Goal: Book appointment/travel/reservation

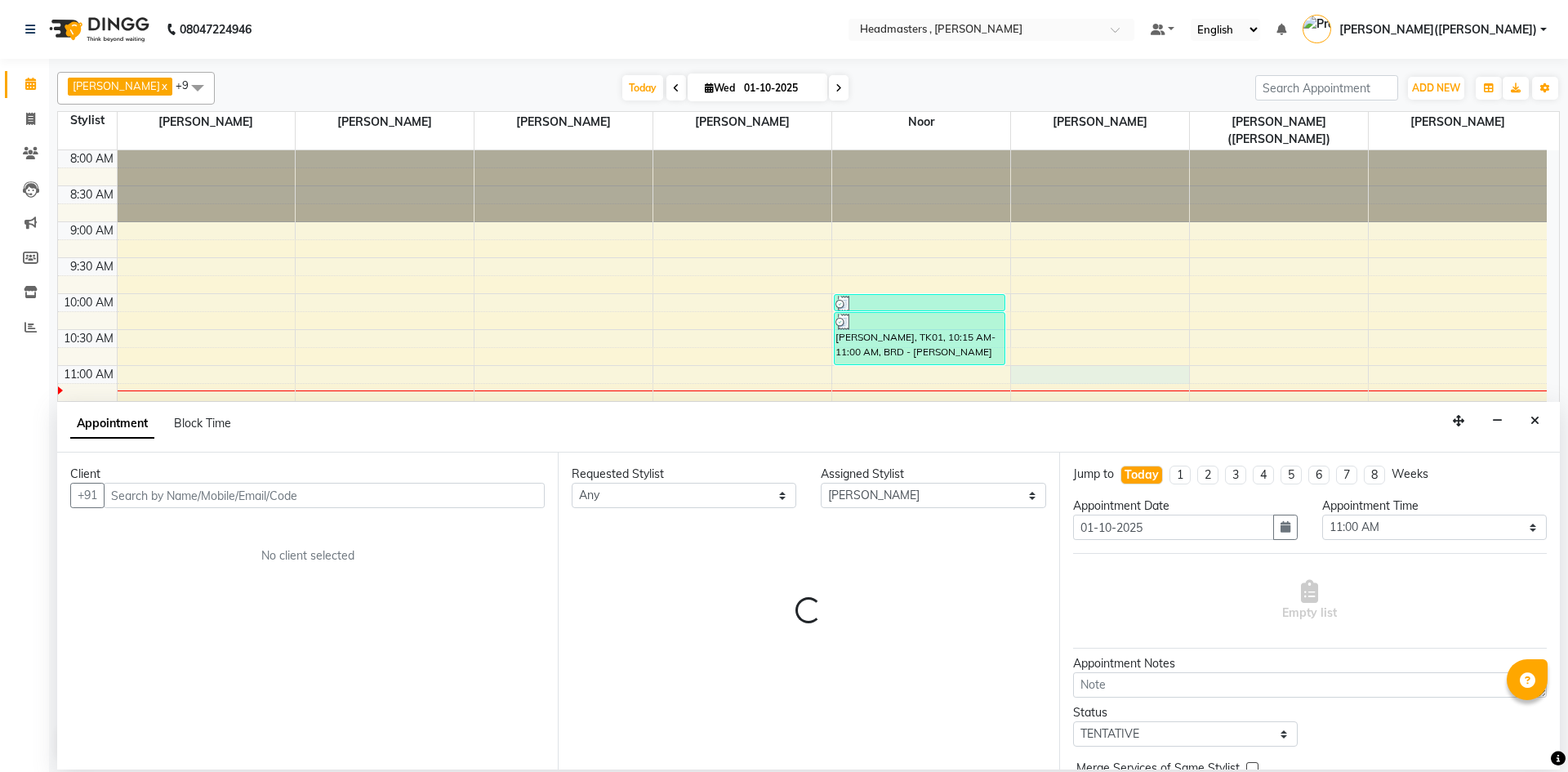
select select "85122"
select select "660"
select select "tentative"
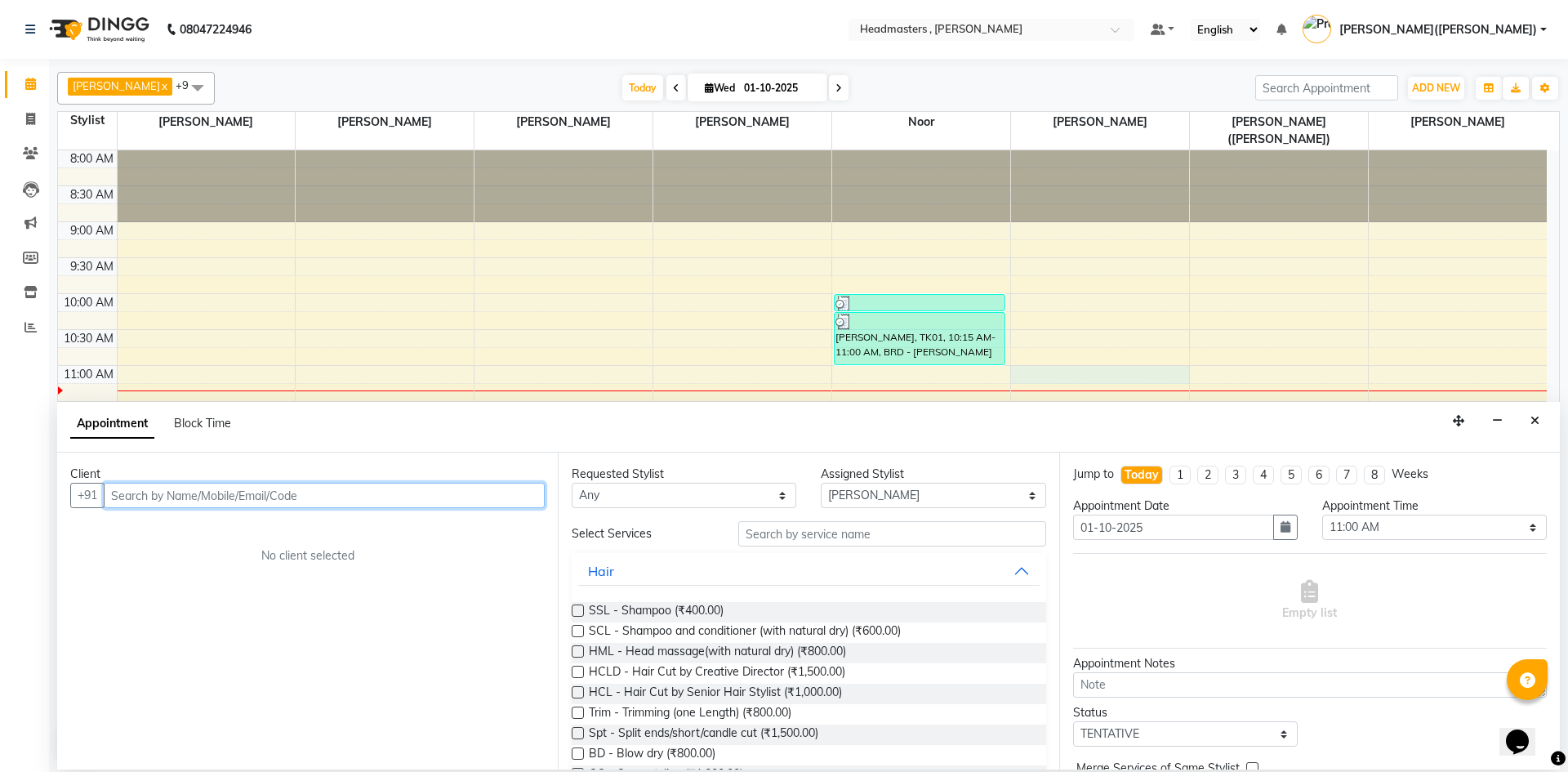
paste input "9876255121"
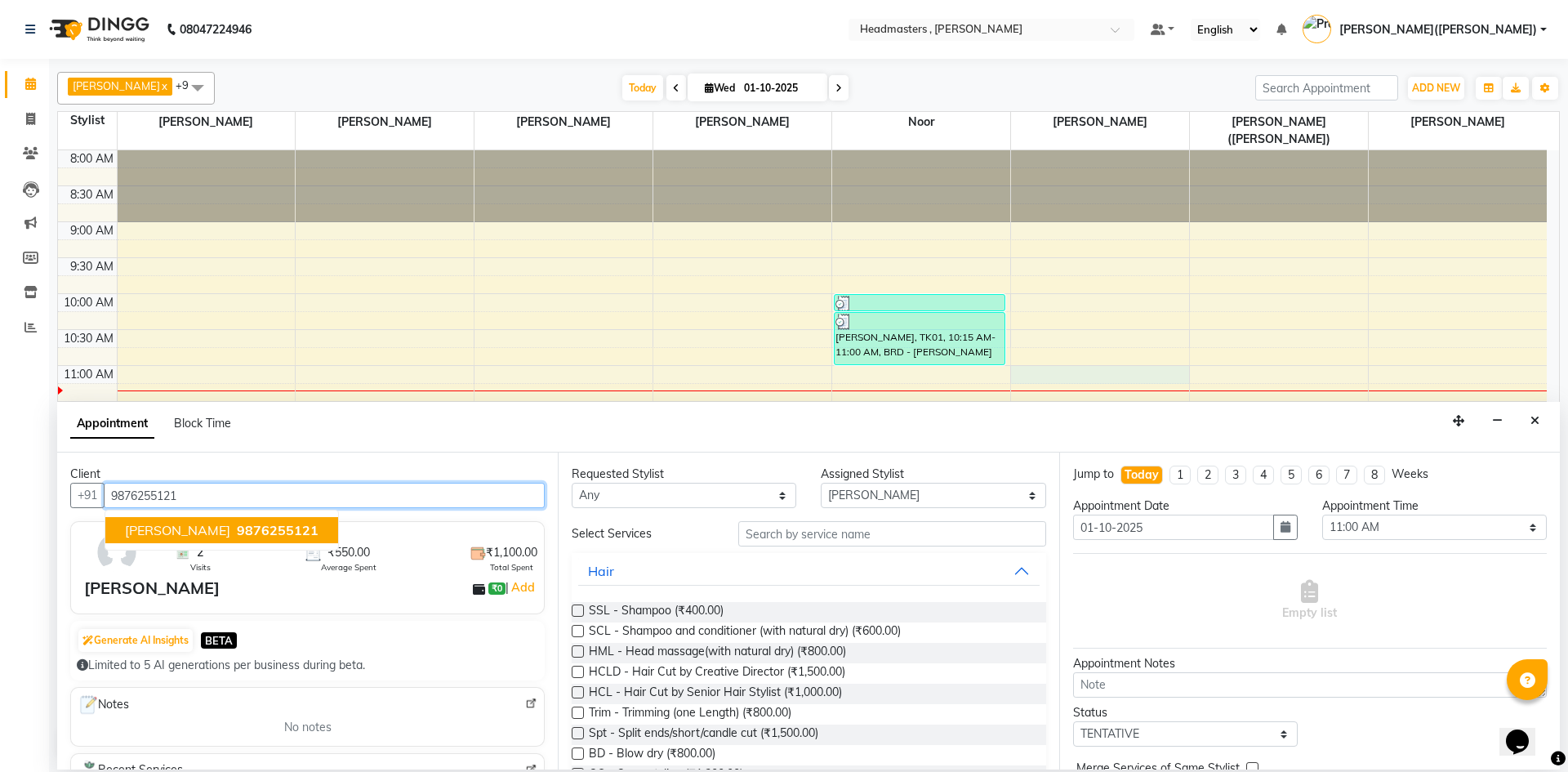
type input "9876255121"
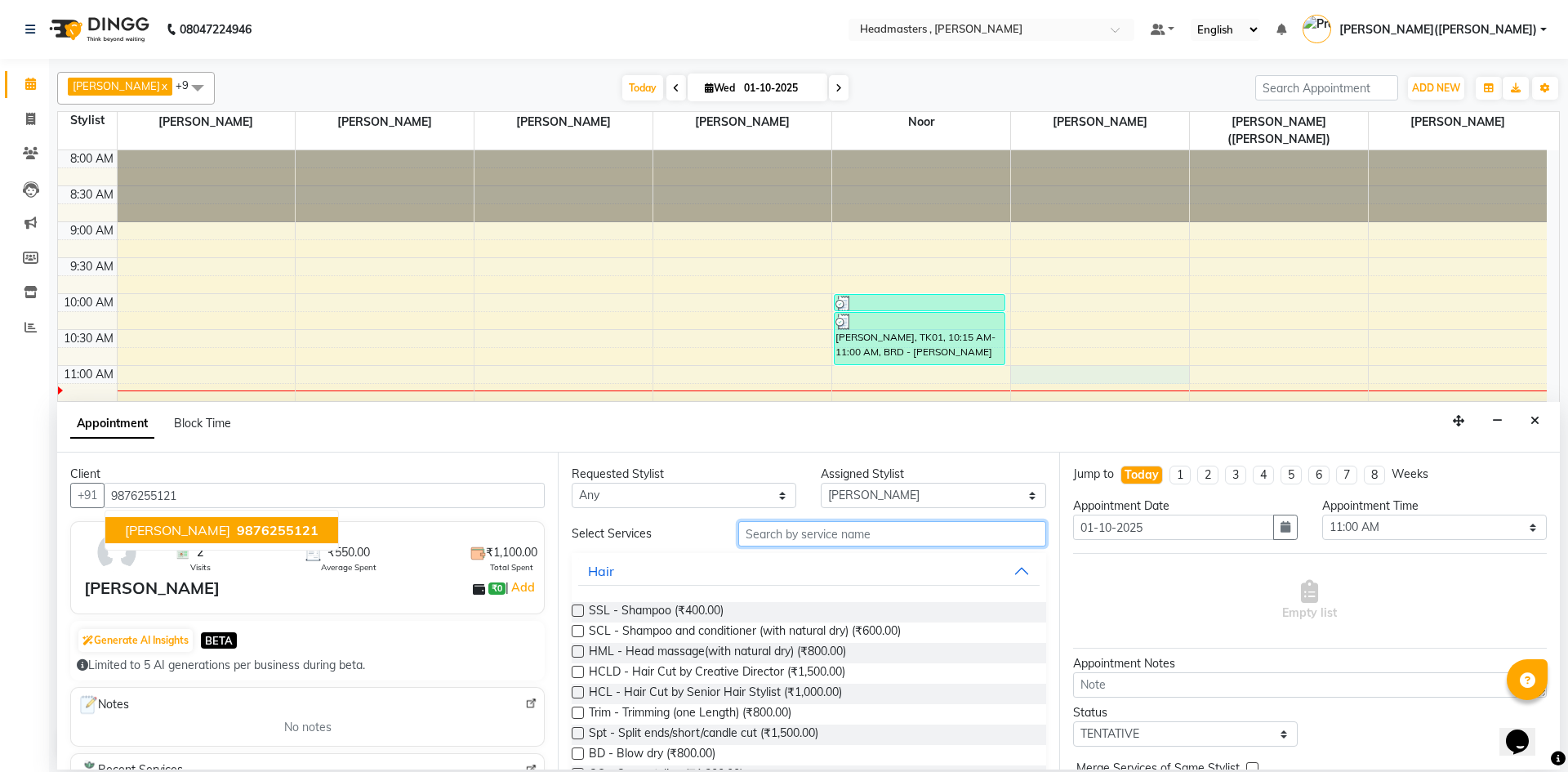
click at [792, 532] on input "text" at bounding box center [892, 534] width 308 height 25
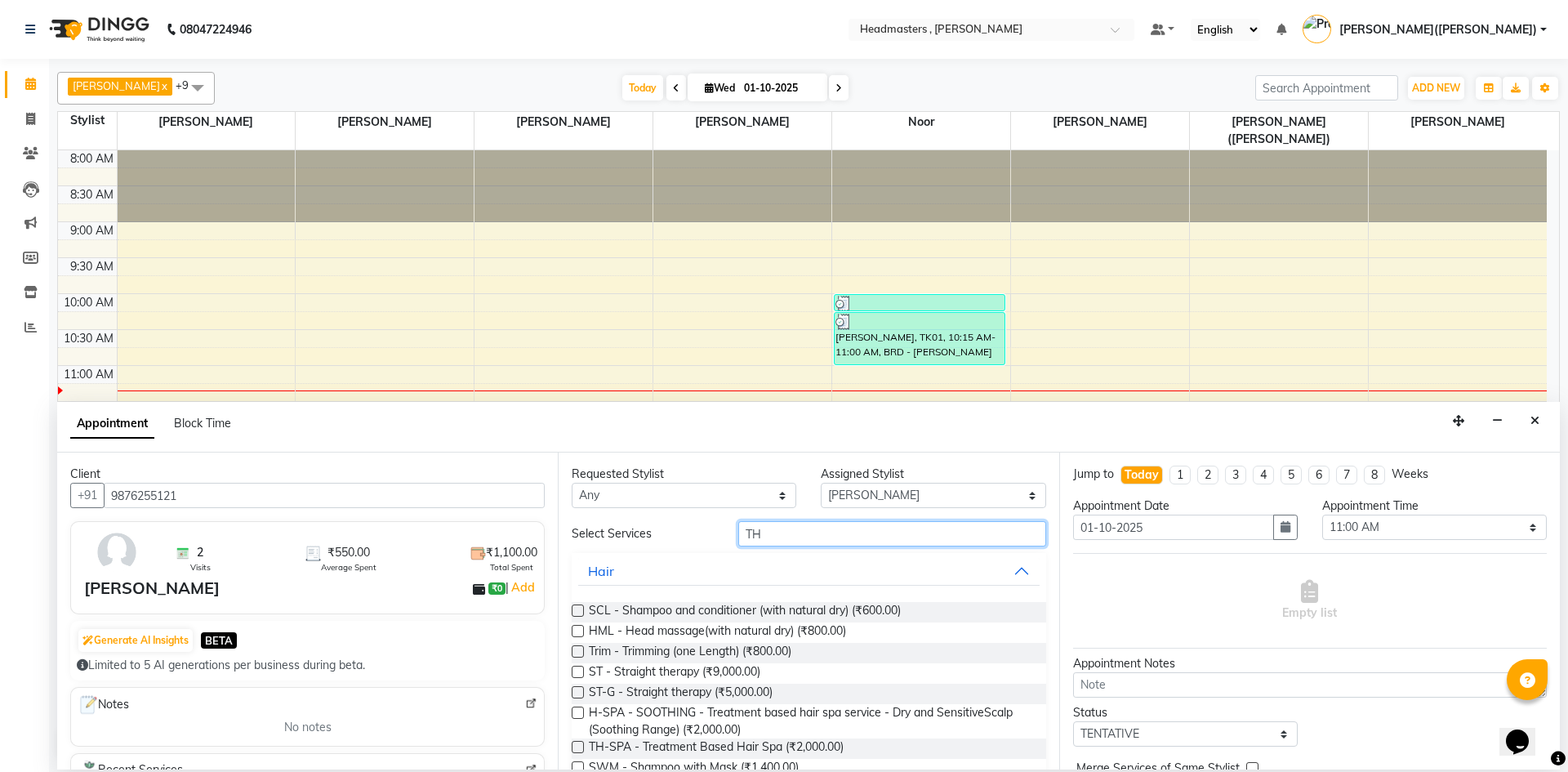
type input "T"
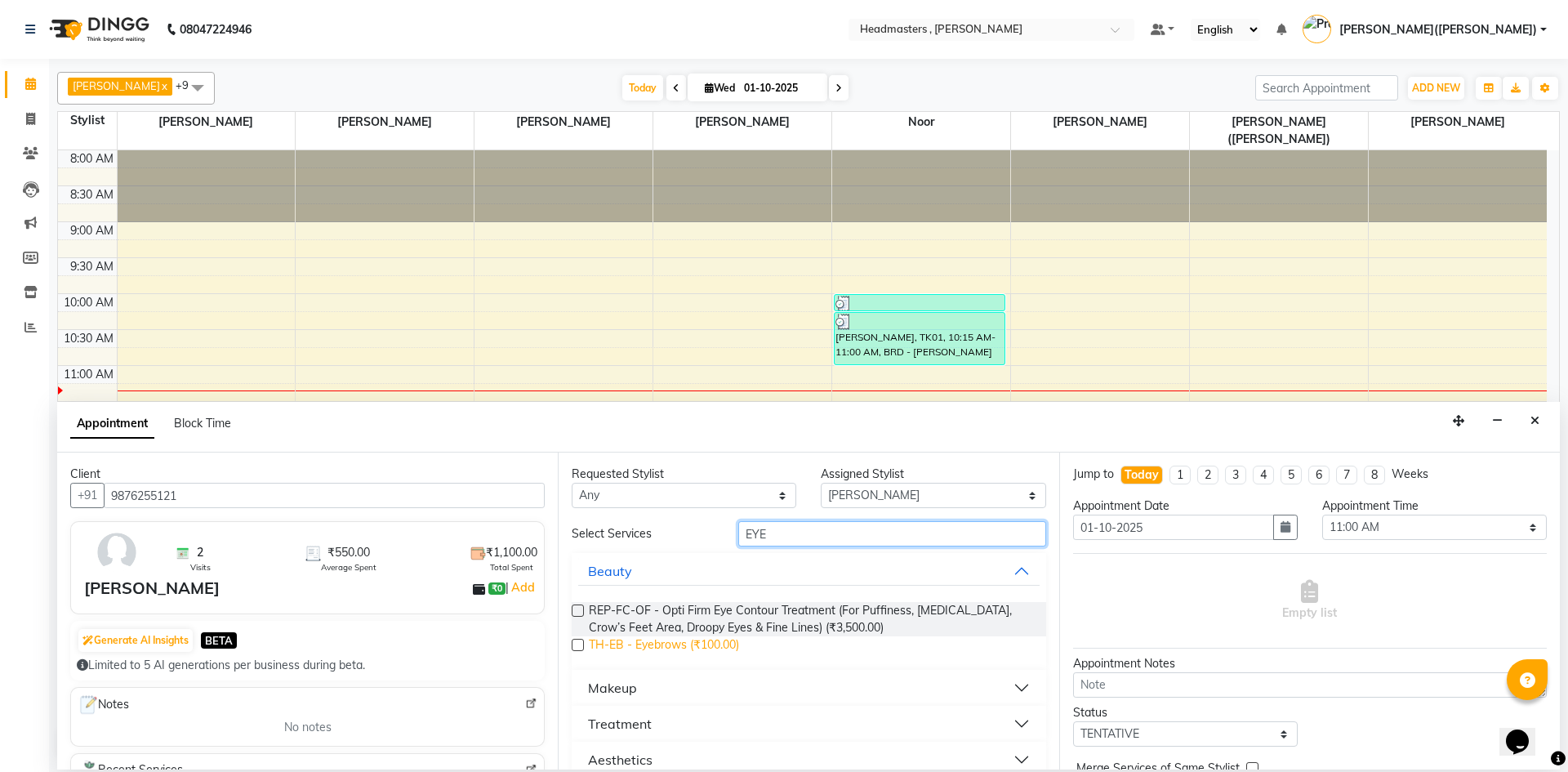
type input "EYE"
click at [703, 637] on span "TH-EB - Eyebrows (₹100.00)" at bounding box center [664, 646] width 150 height 20
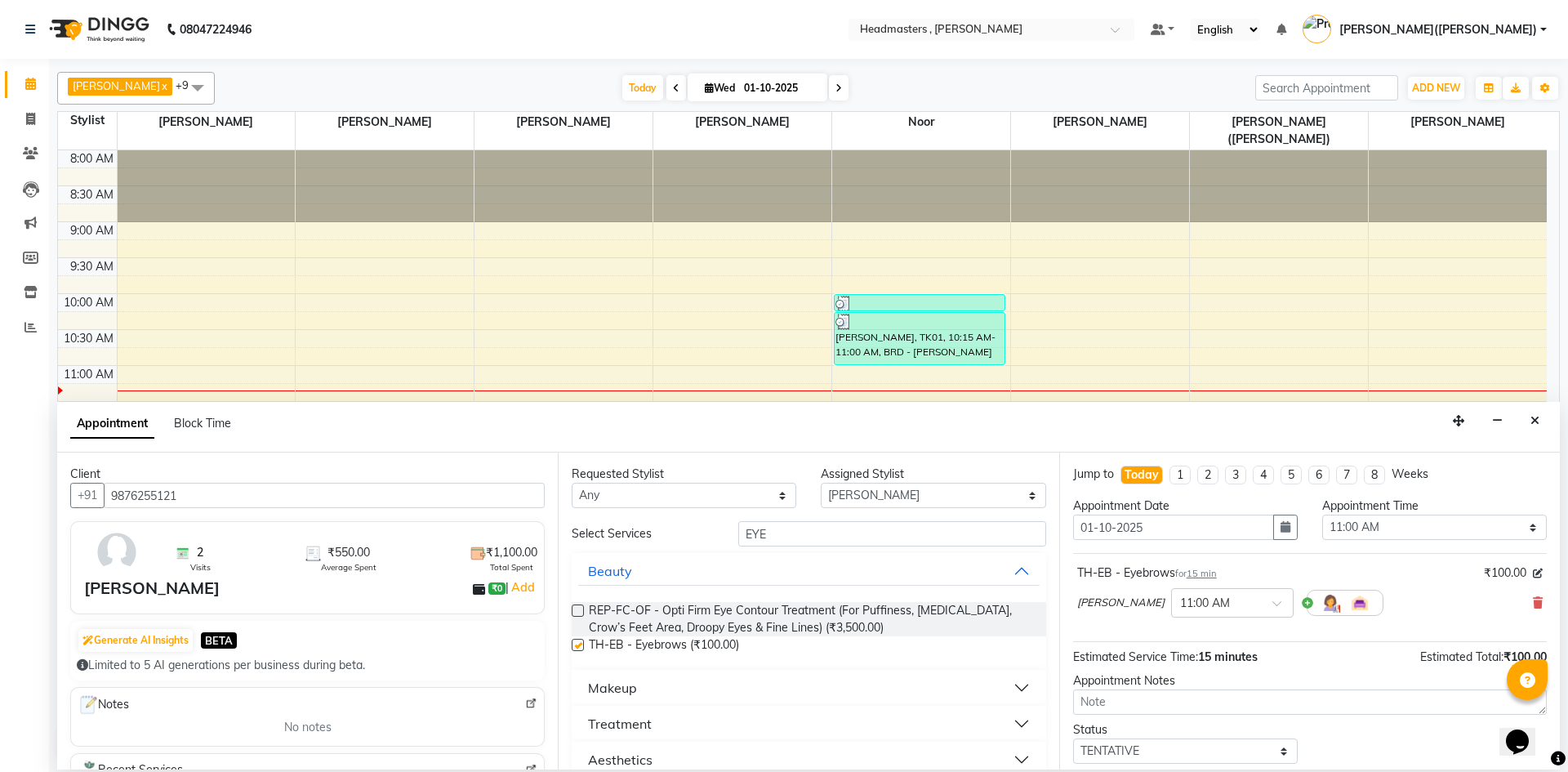
checkbox input "false"
click at [800, 522] on input "EYE" at bounding box center [892, 534] width 308 height 25
type input "E"
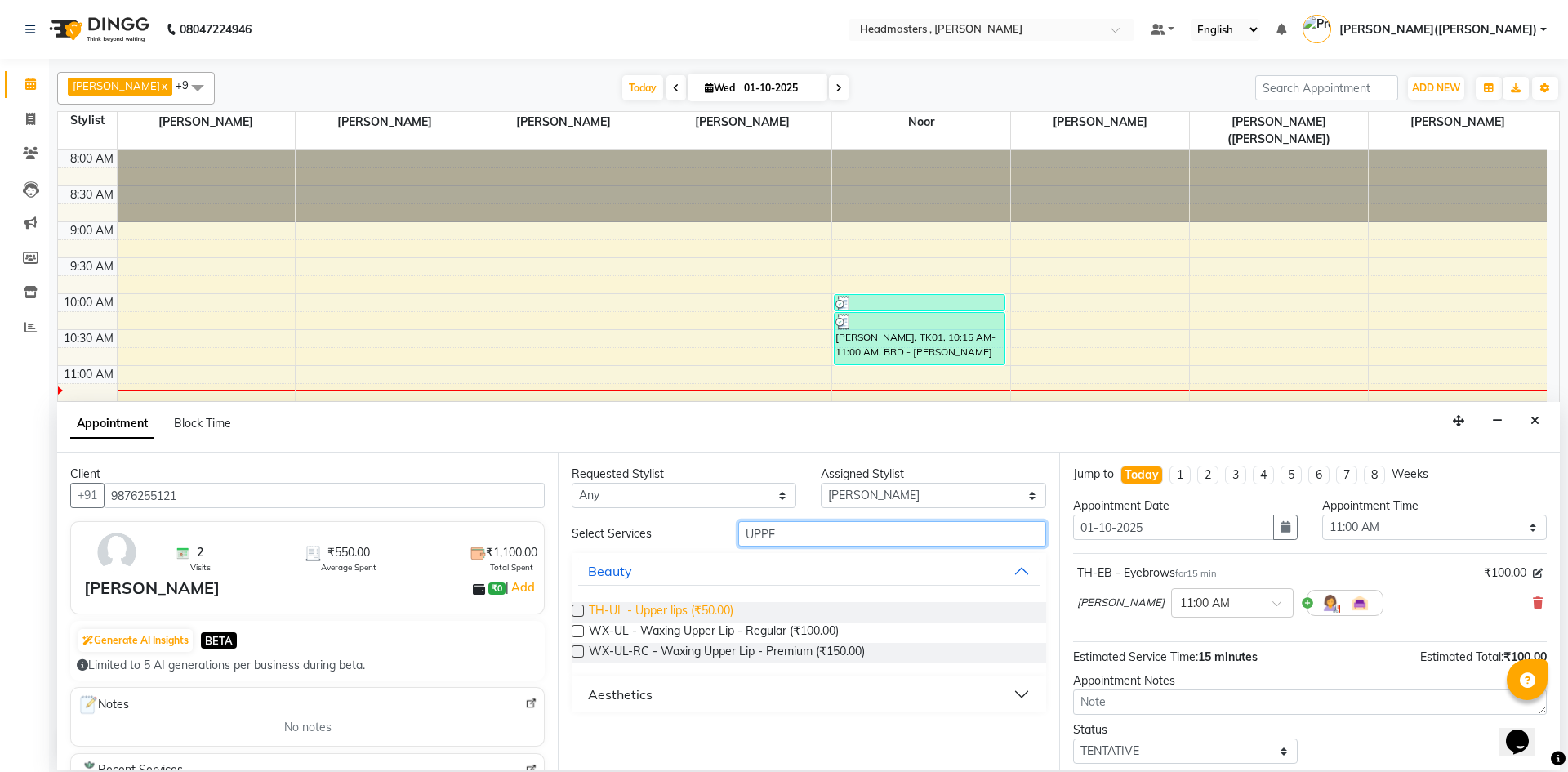
type input "UPPE"
click at [664, 612] on span "TH-UL - Upper lips (₹50.00)" at bounding box center [661, 612] width 144 height 20
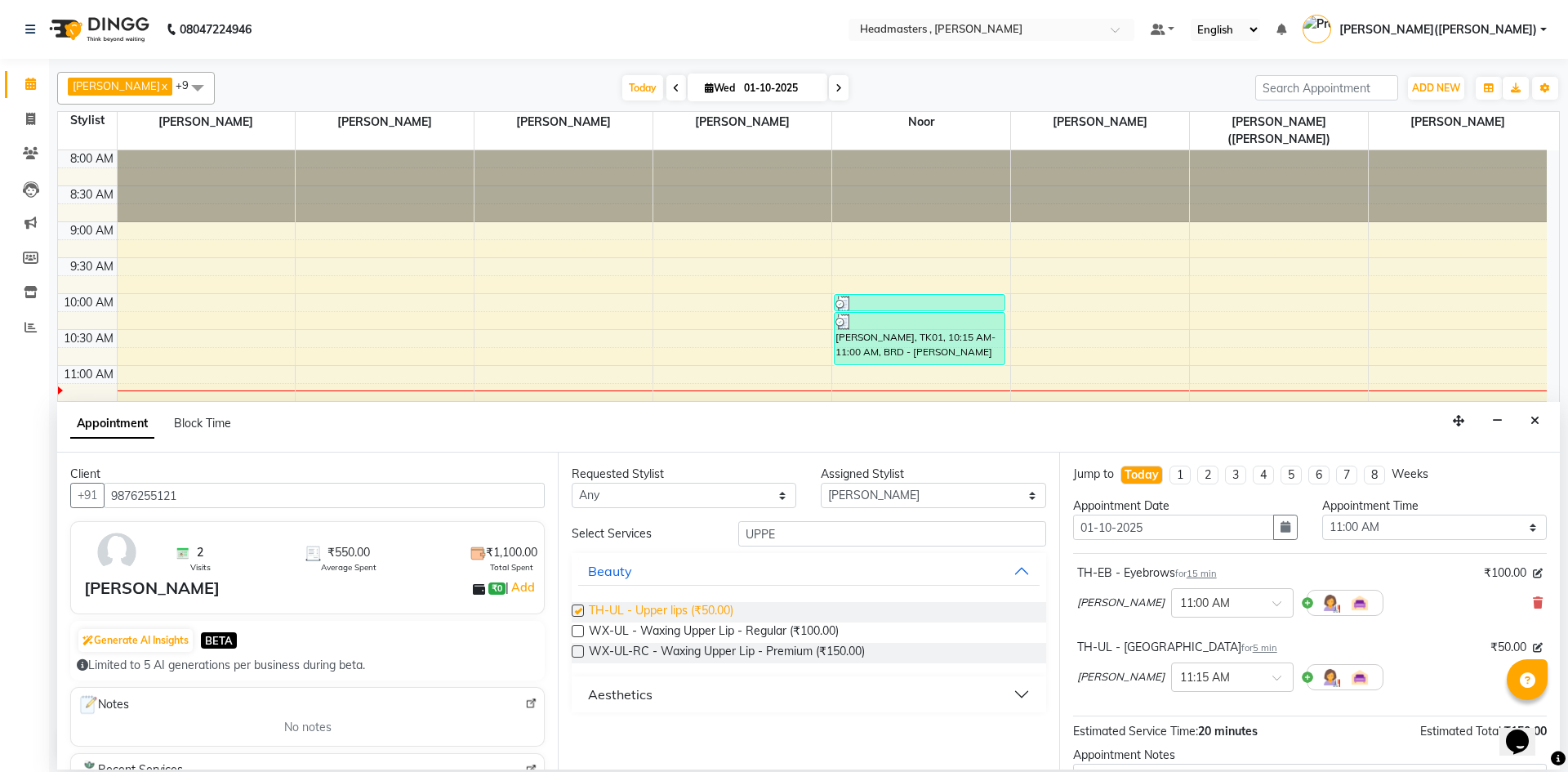
checkbox input "false"
click at [781, 535] on input "UPPE" at bounding box center [892, 534] width 308 height 25
type input "U"
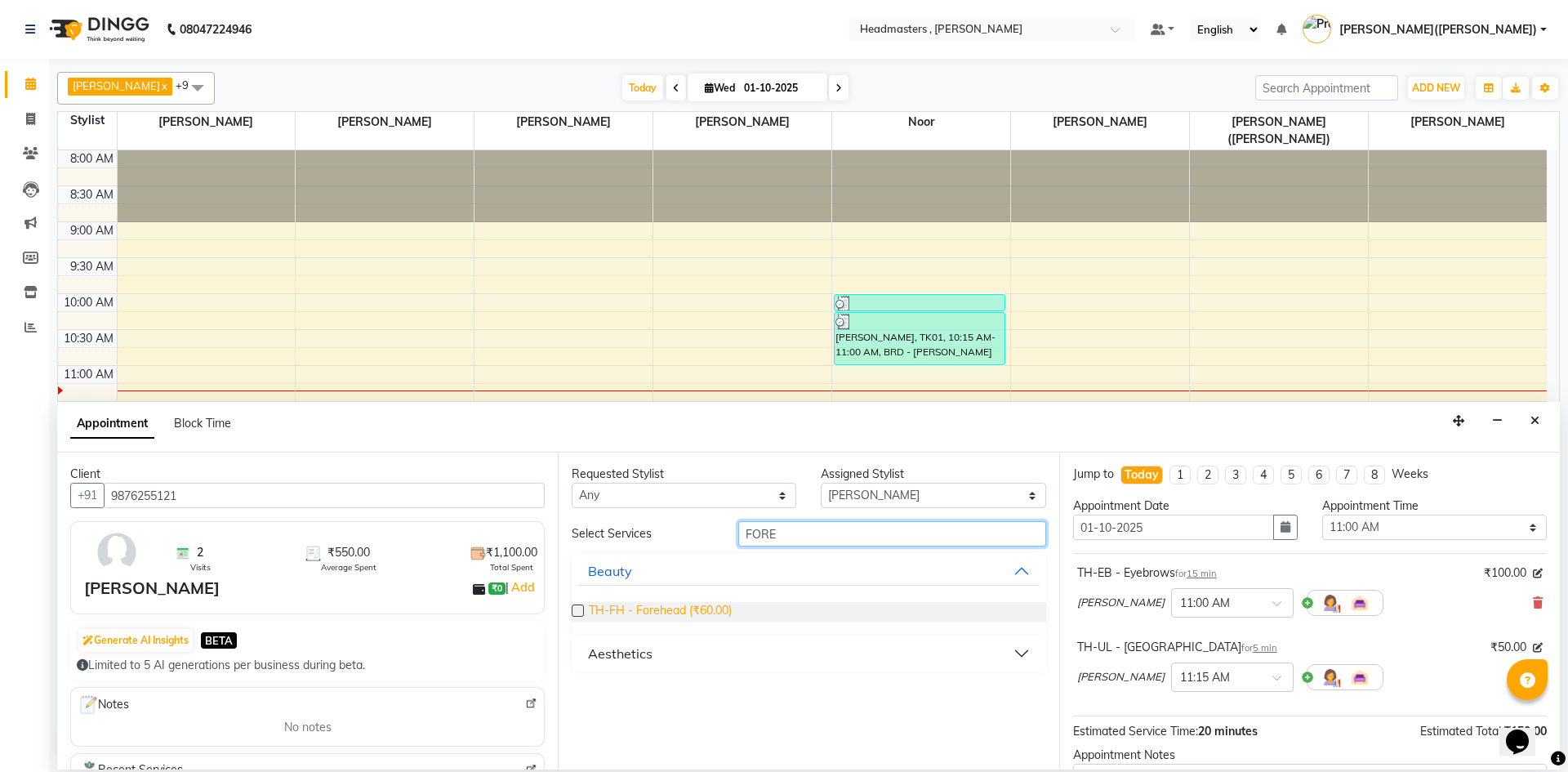
type input "FORE"
click at [686, 609] on span "TH-FH - Forehead (₹60.00)" at bounding box center [660, 612] width 143 height 20
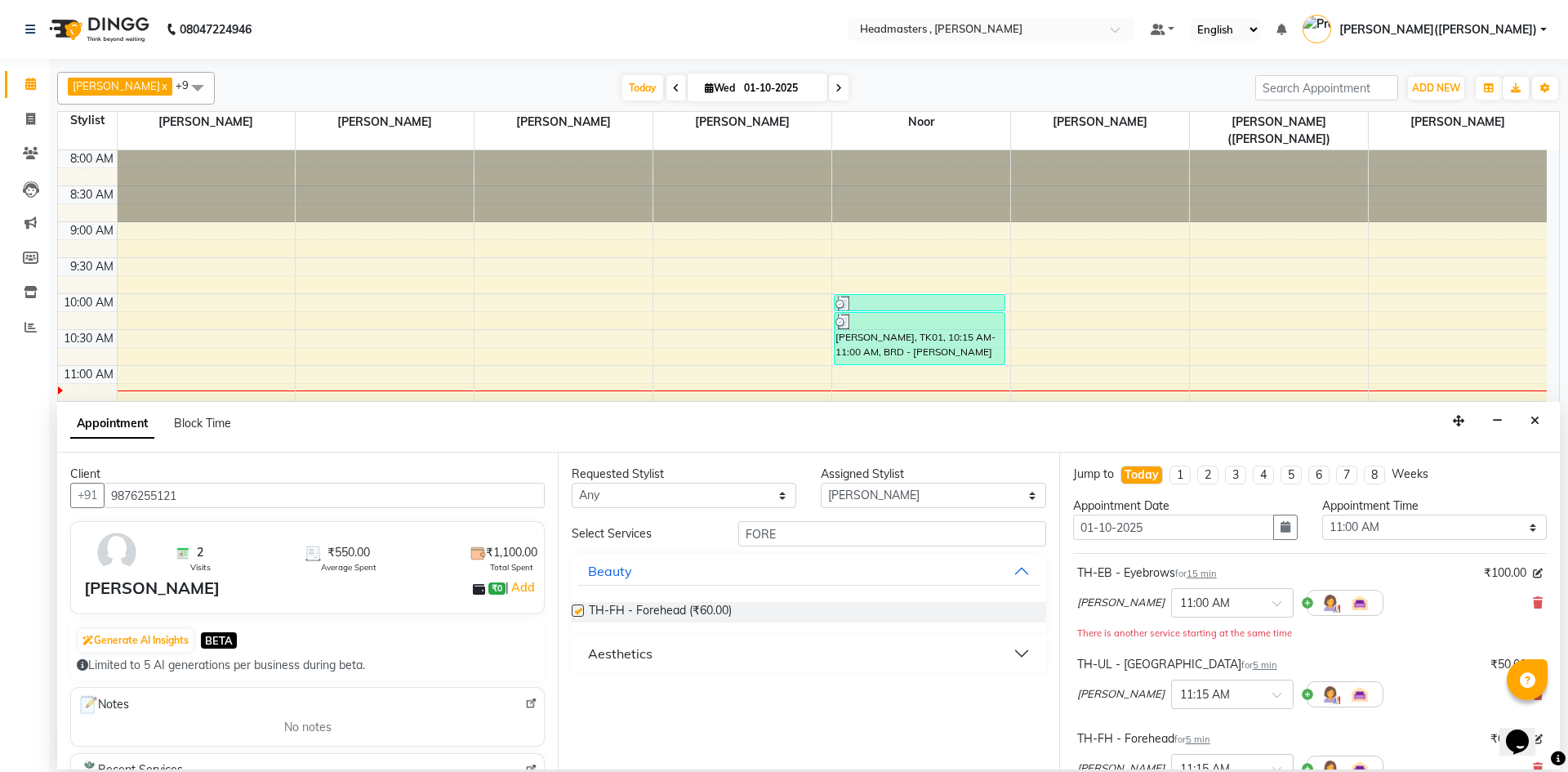
checkbox input "false"
click at [781, 535] on input "FORE" at bounding box center [892, 534] width 308 height 25
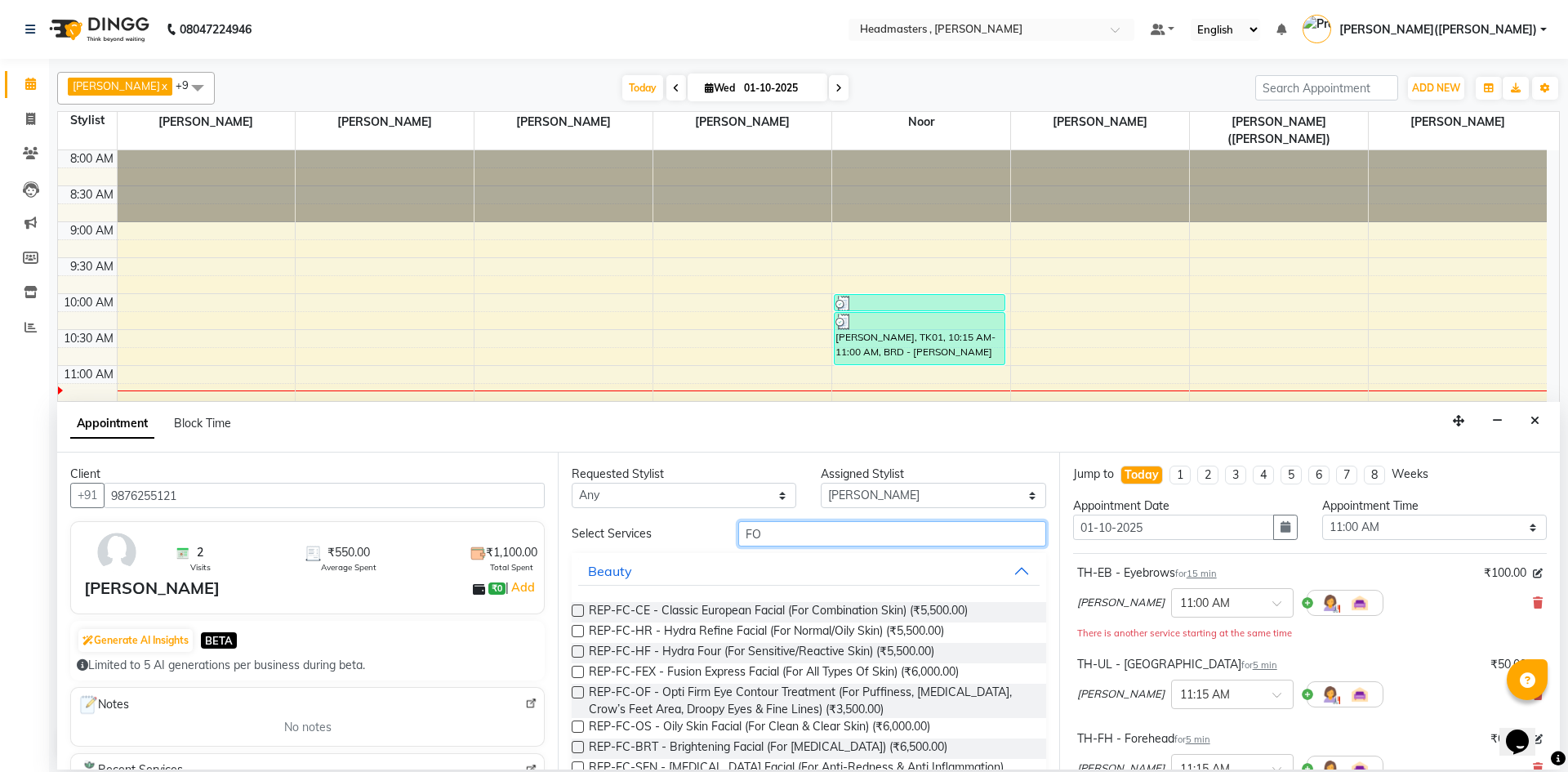
type input "F"
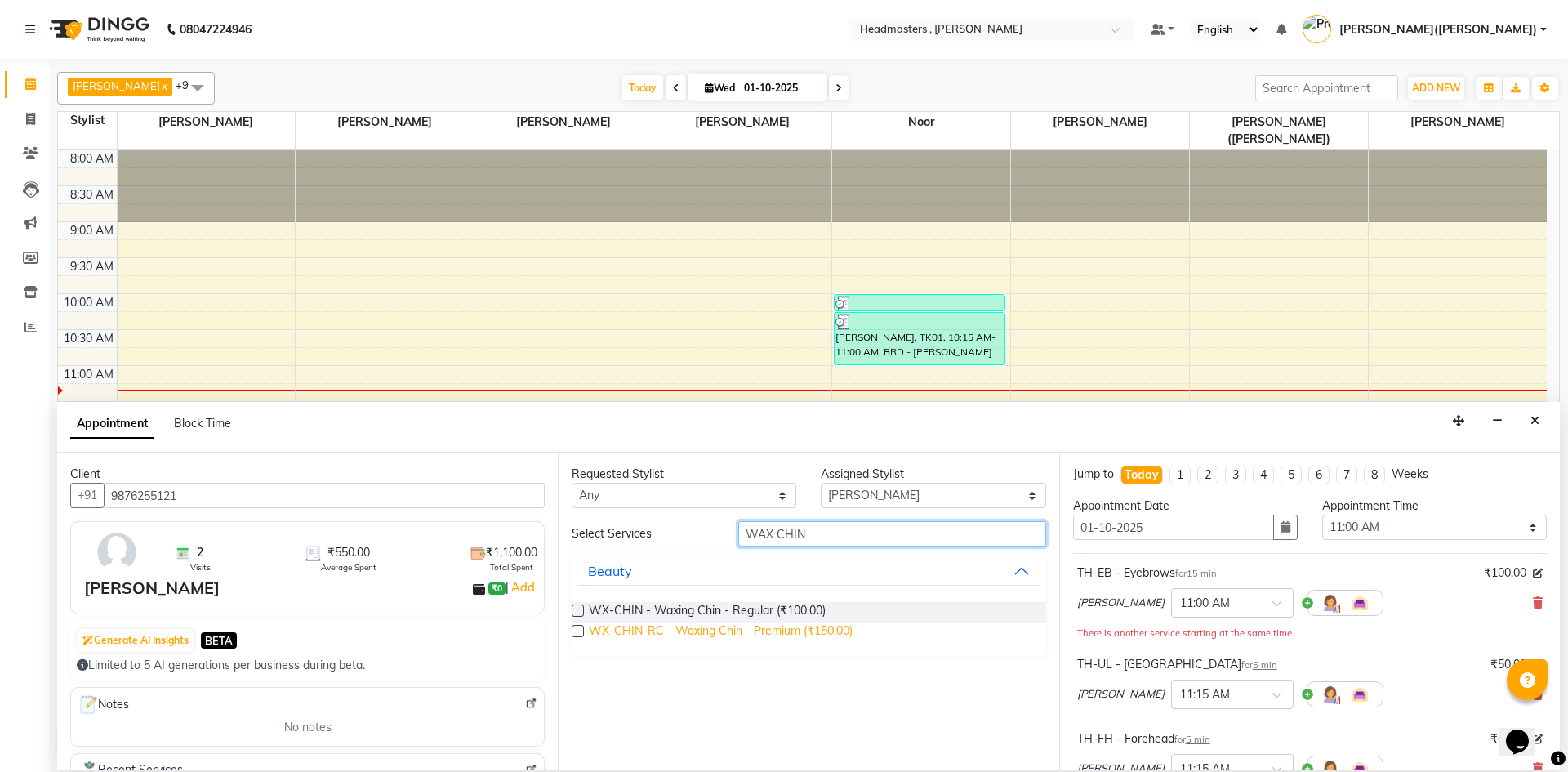
type input "WAX CHIN"
click at [746, 627] on span "WX-CHIN-RC - Waxing Chin - Premium (₹150.00)" at bounding box center [720, 632] width 264 height 20
checkbox input "false"
click at [825, 529] on input "WAX CHIN" at bounding box center [892, 534] width 308 height 25
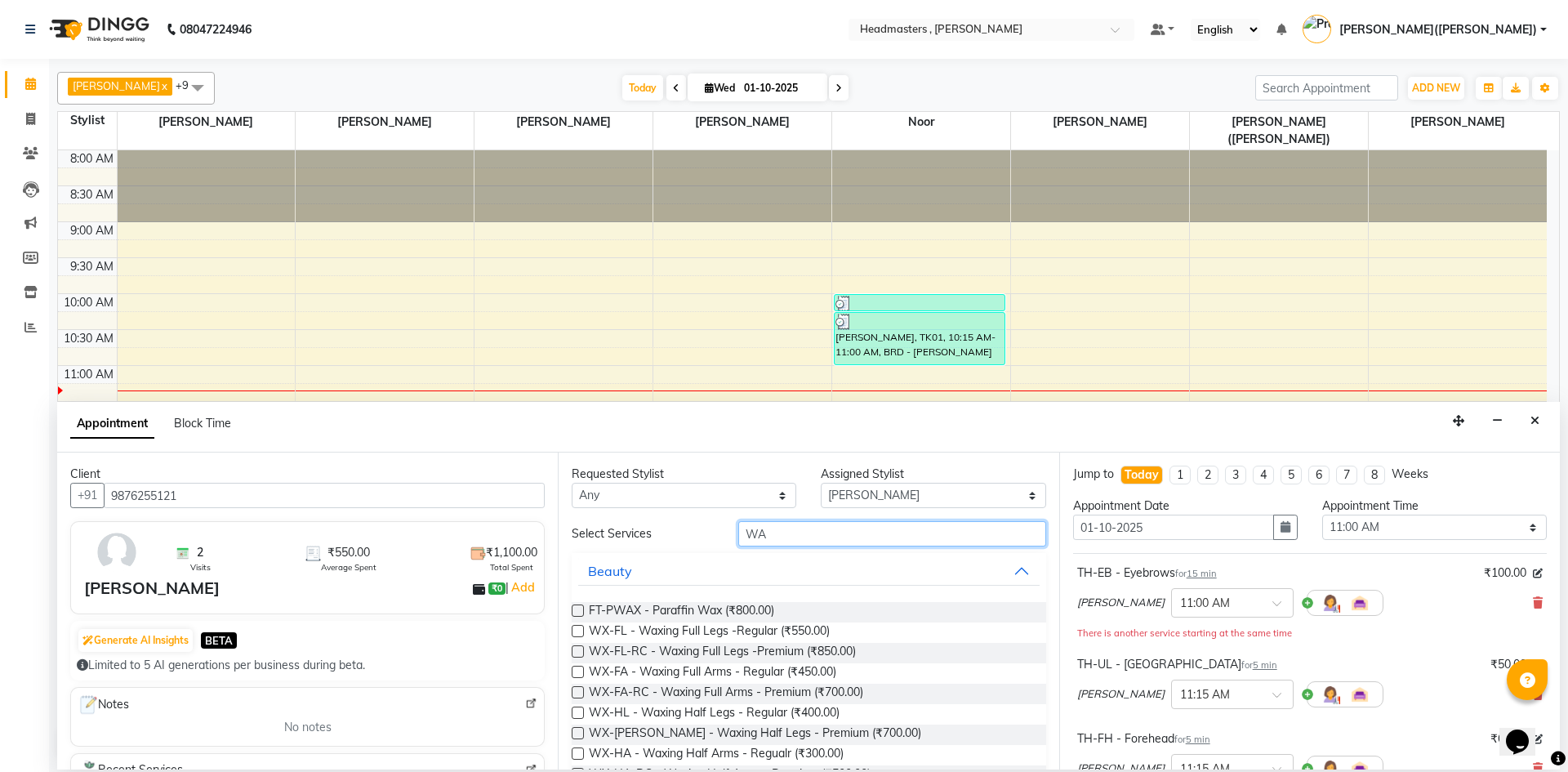
type input "W"
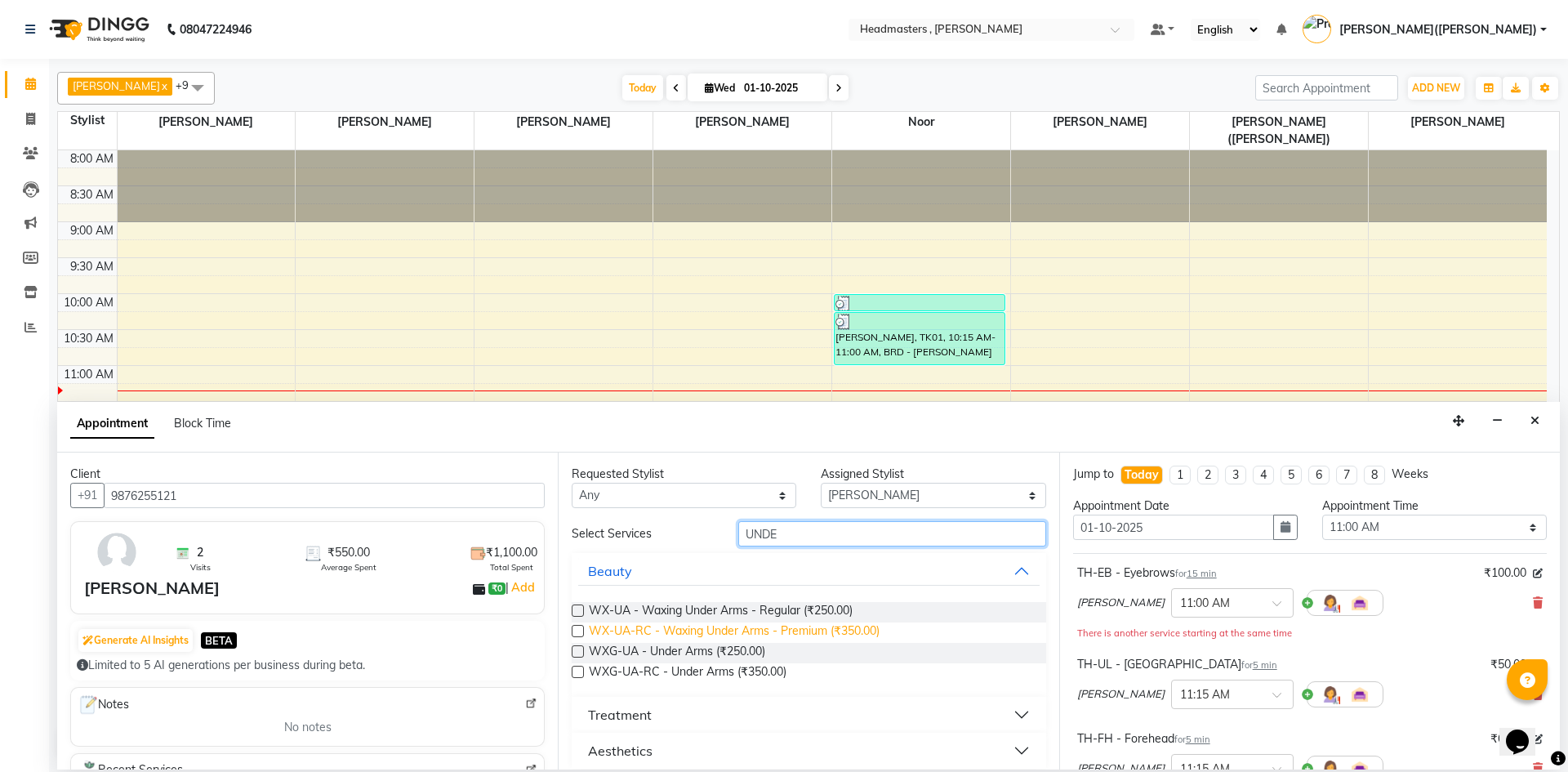
type input "UNDE"
click at [802, 629] on span "WX-UA-RC - Waxing Under Arms - Premium (₹350.00)" at bounding box center [734, 632] width 291 height 20
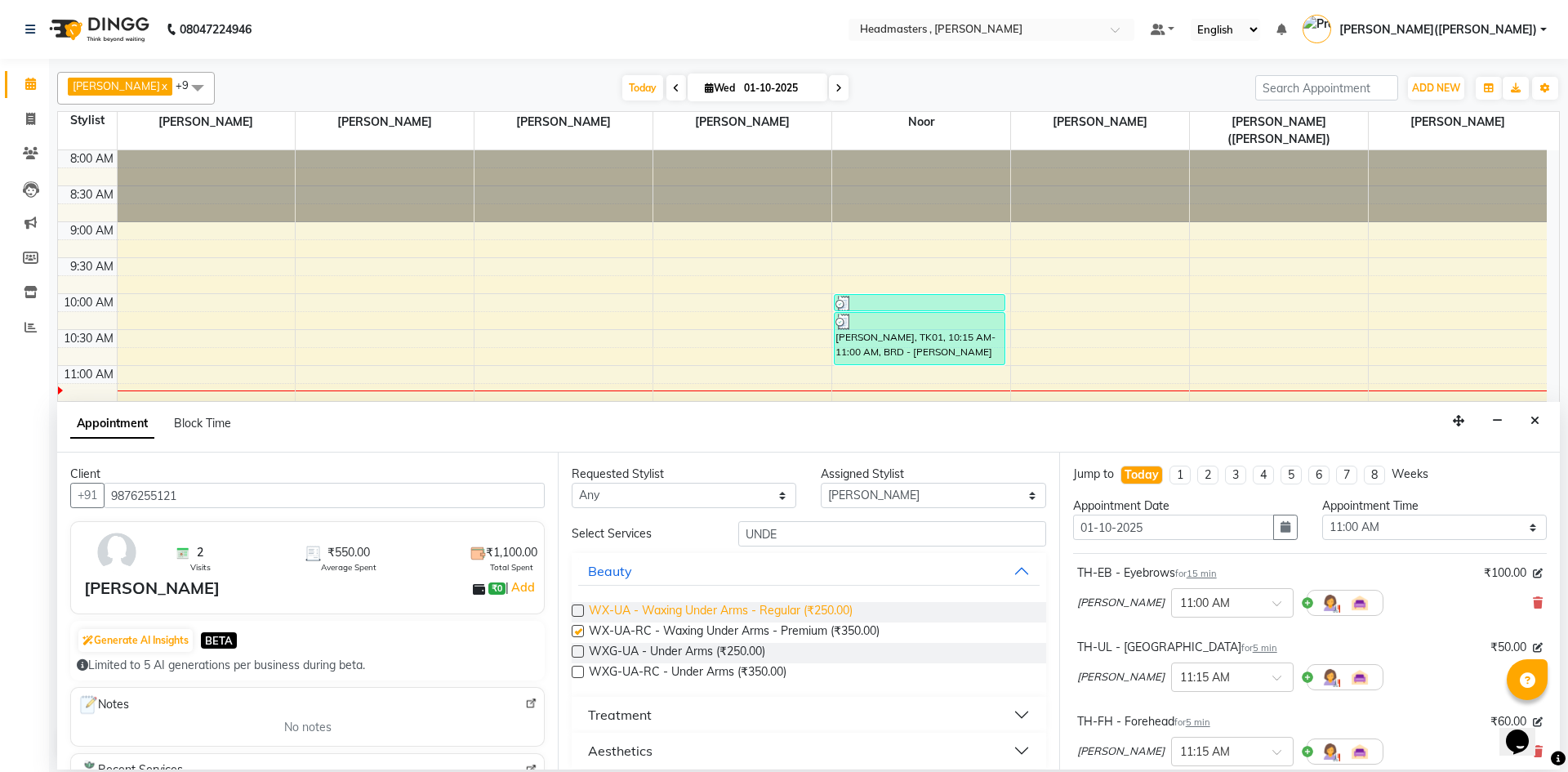
checkbox input "false"
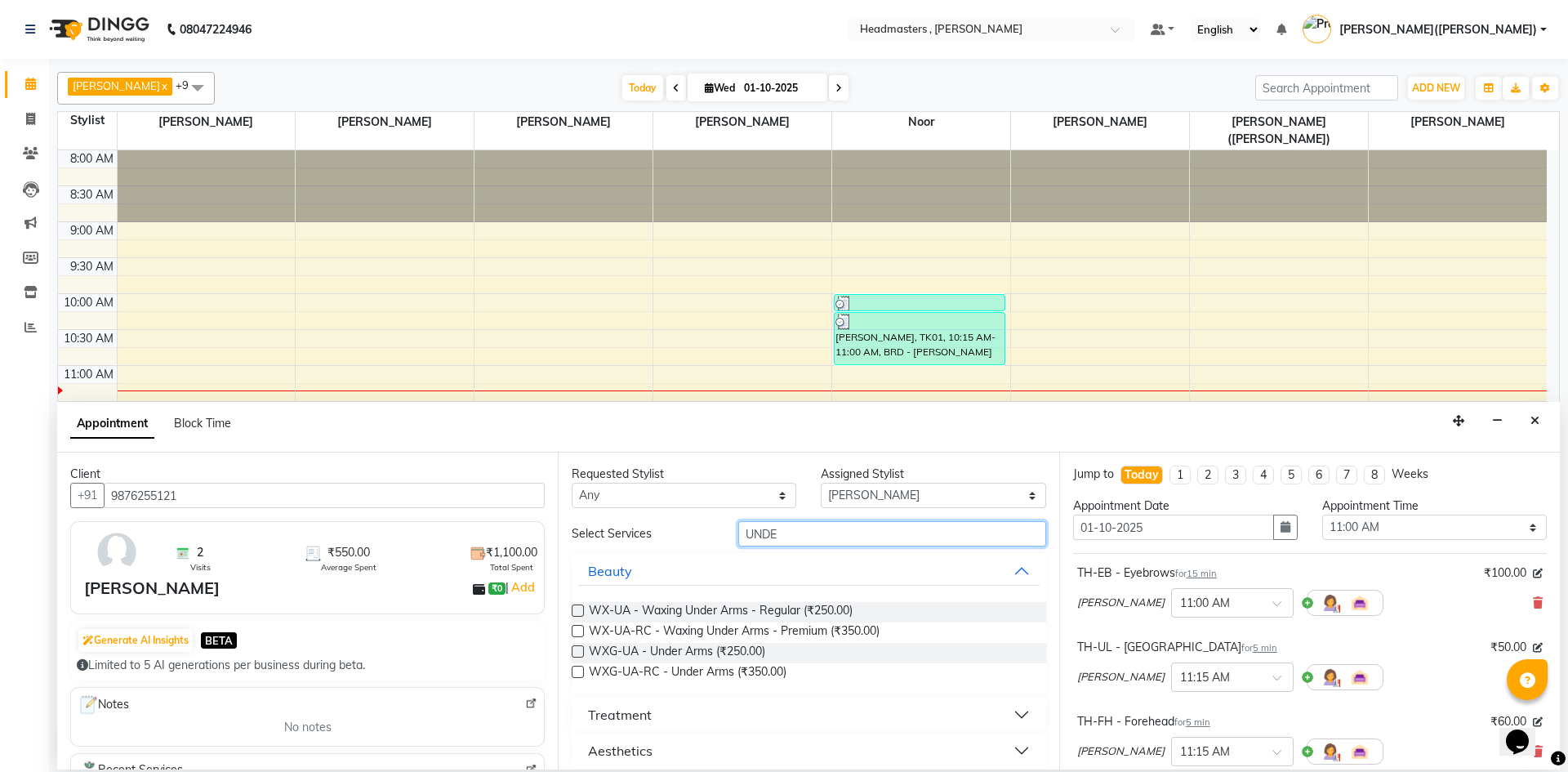
click at [792, 534] on input "UNDE" at bounding box center [892, 534] width 308 height 25
type input "U"
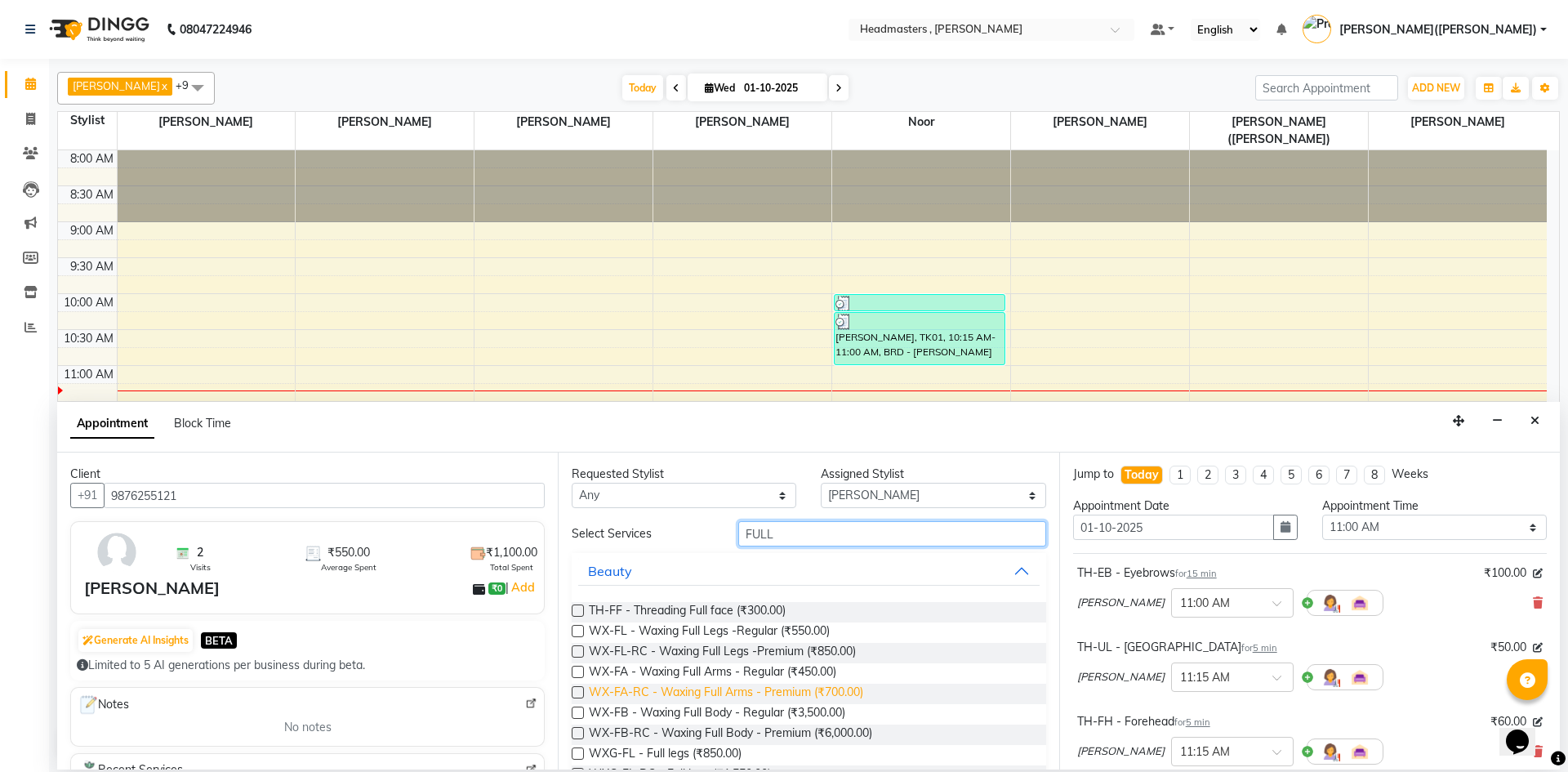
type input "FULL"
click at [737, 693] on span "WX-FA-RC - Waxing Full Arms - Premium (₹700.00)" at bounding box center [725, 694] width 274 height 20
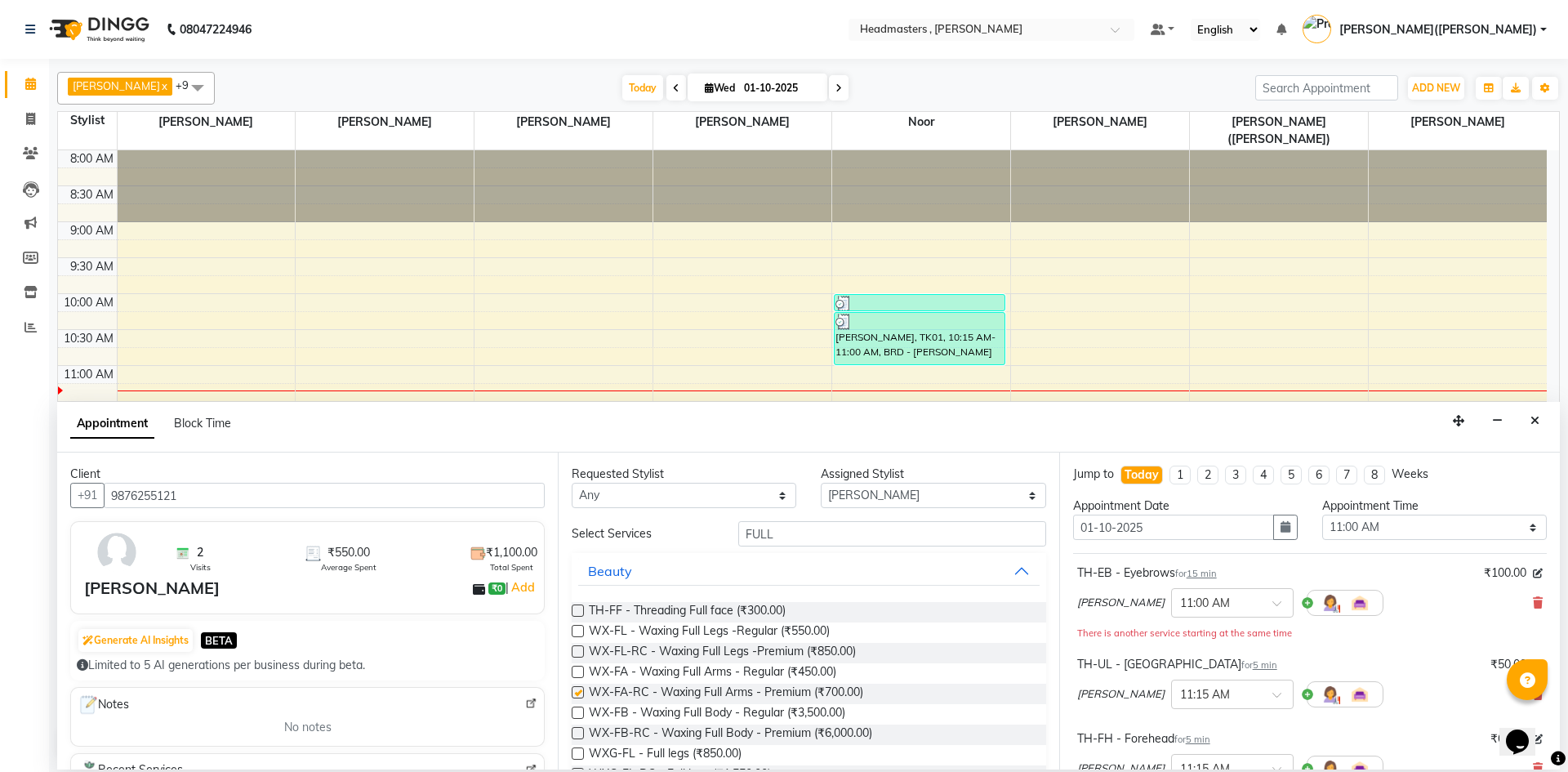
checkbox input "false"
click at [798, 537] on input "FULL" at bounding box center [892, 534] width 308 height 25
type input "F"
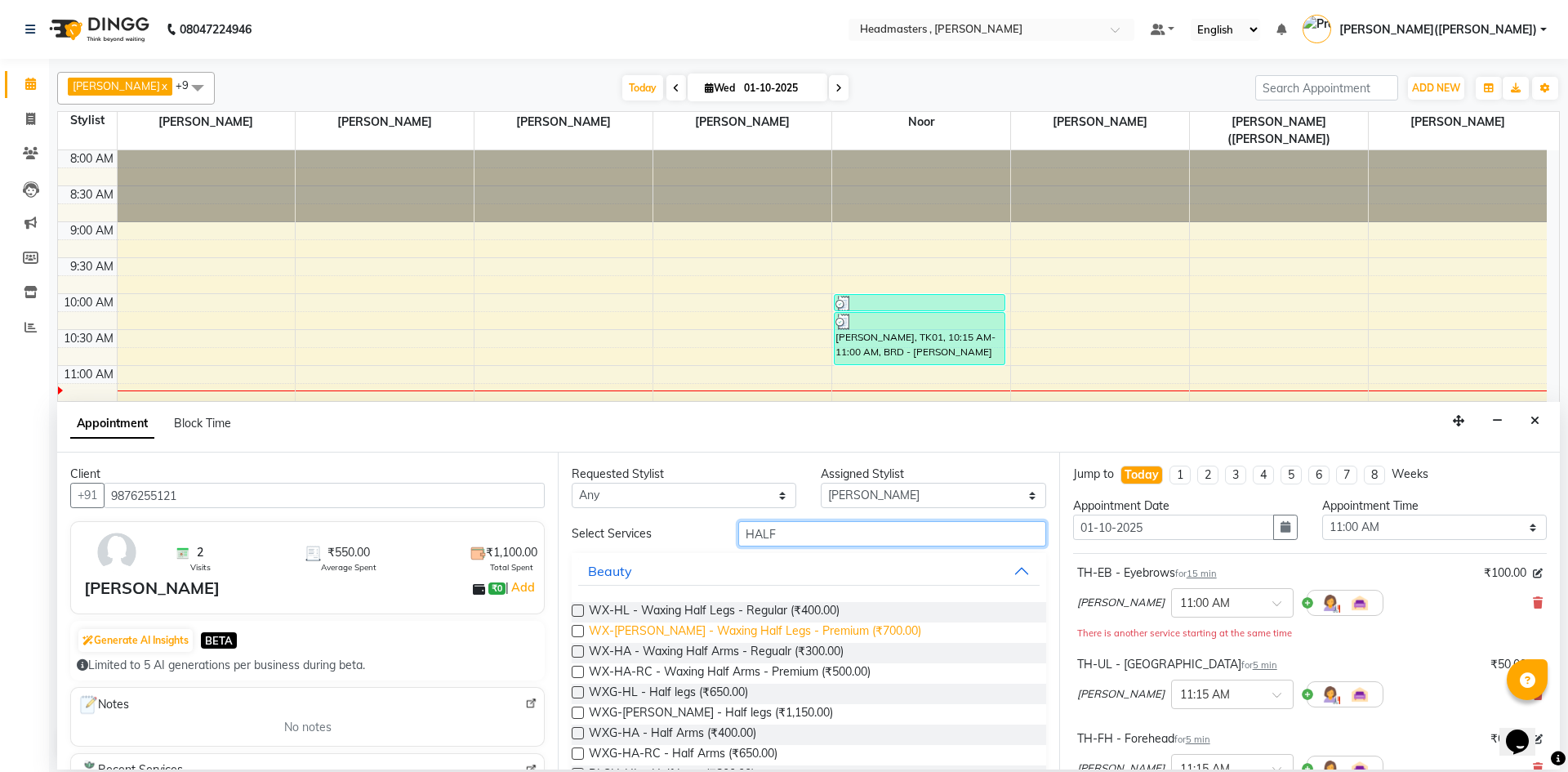
type input "HALF"
click at [730, 634] on span "WX-[PERSON_NAME] - Waxing Half Legs - Premium (₹700.00)" at bounding box center [755, 632] width 333 height 20
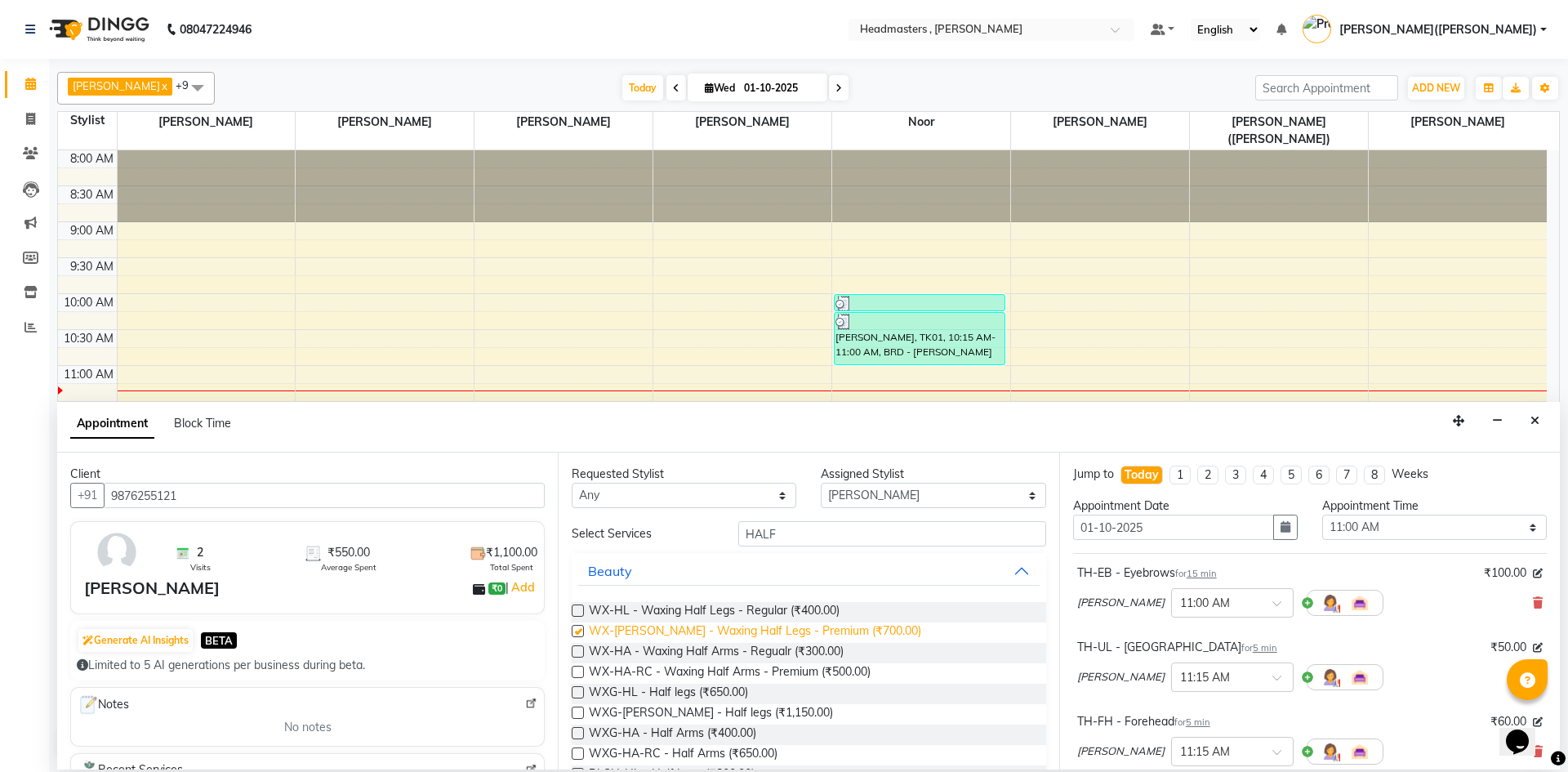
checkbox input "false"
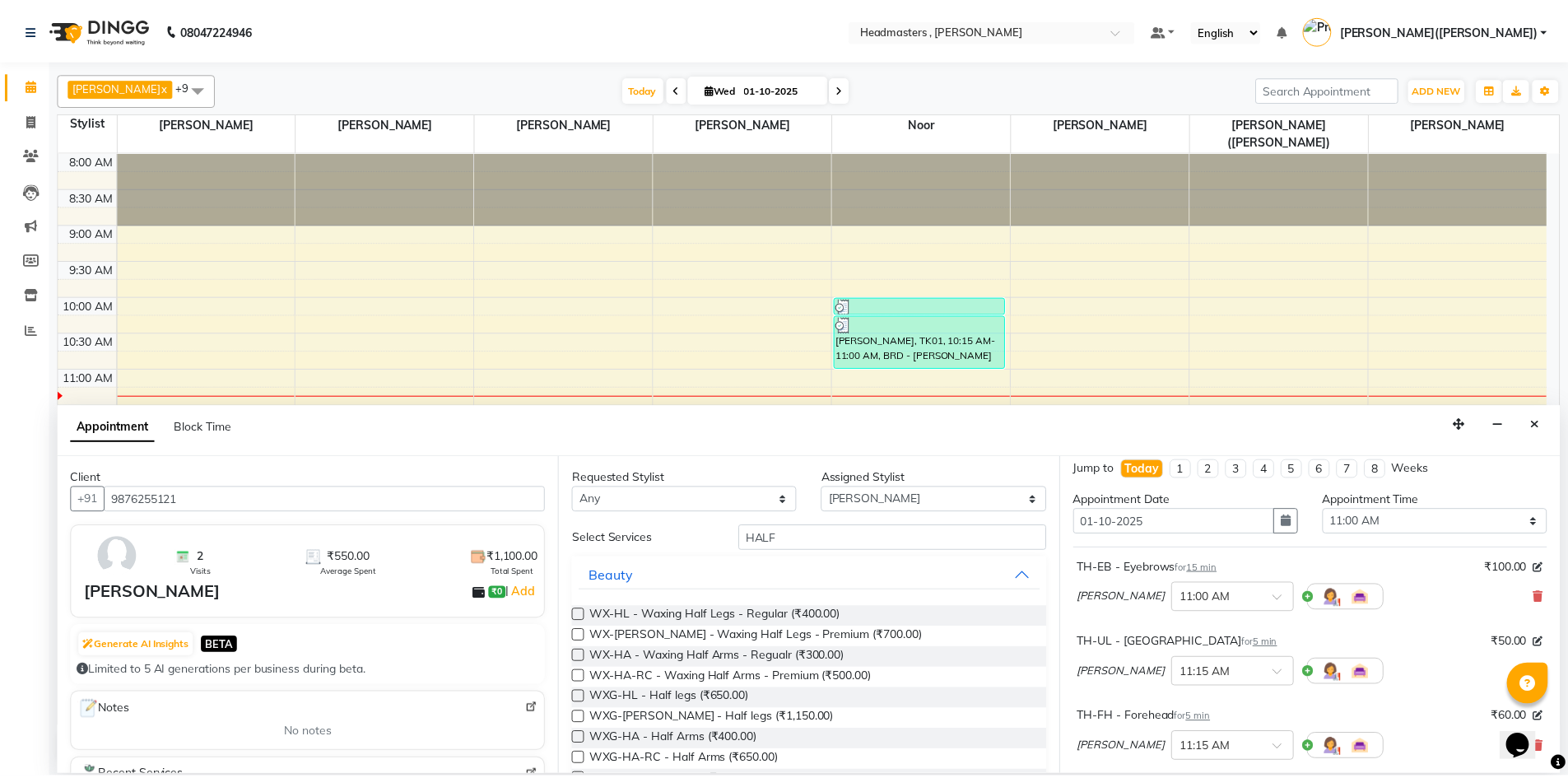
scroll to position [520, 0]
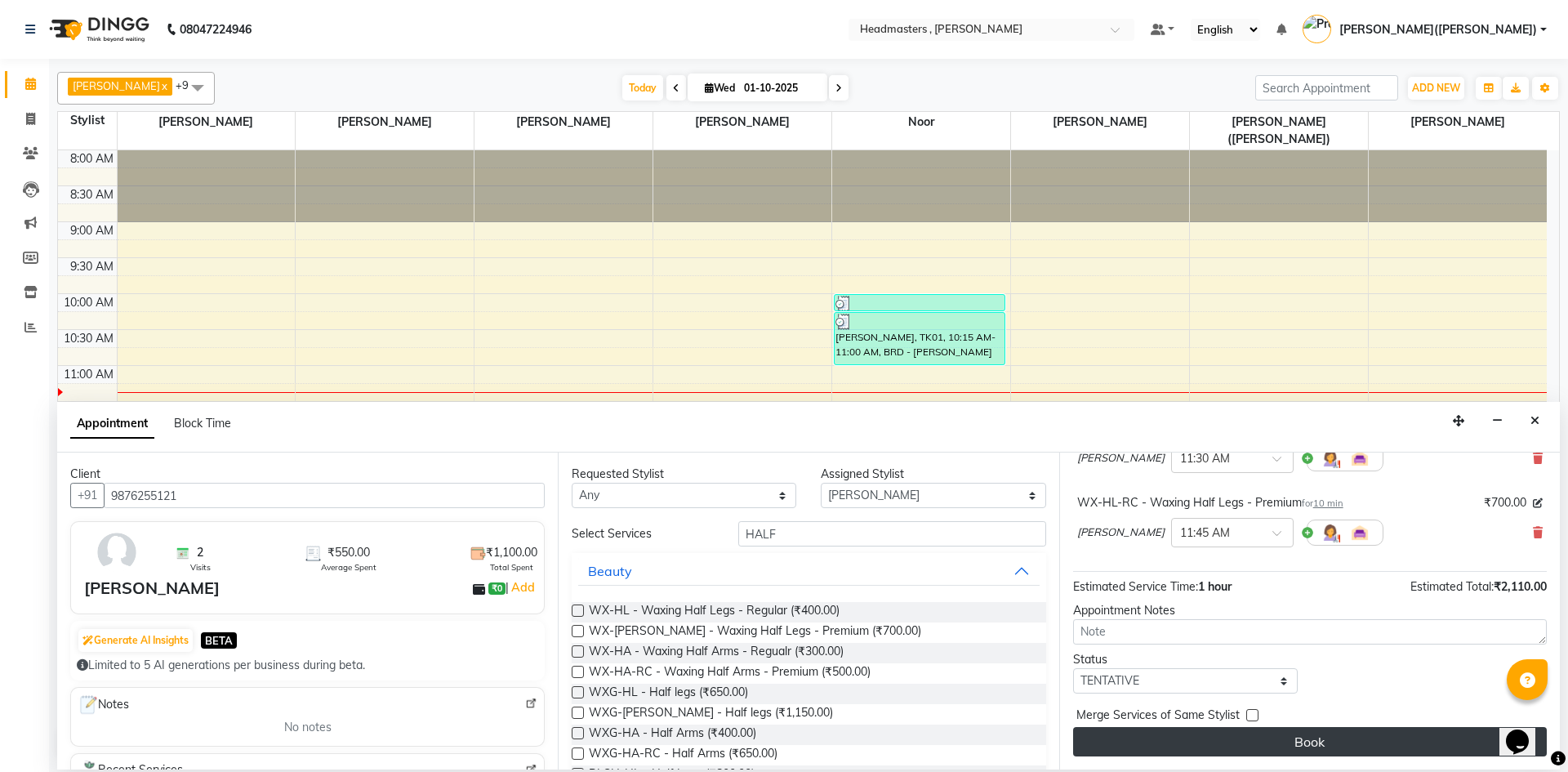
click at [1282, 737] on button "Book" at bounding box center [1310, 741] width 473 height 30
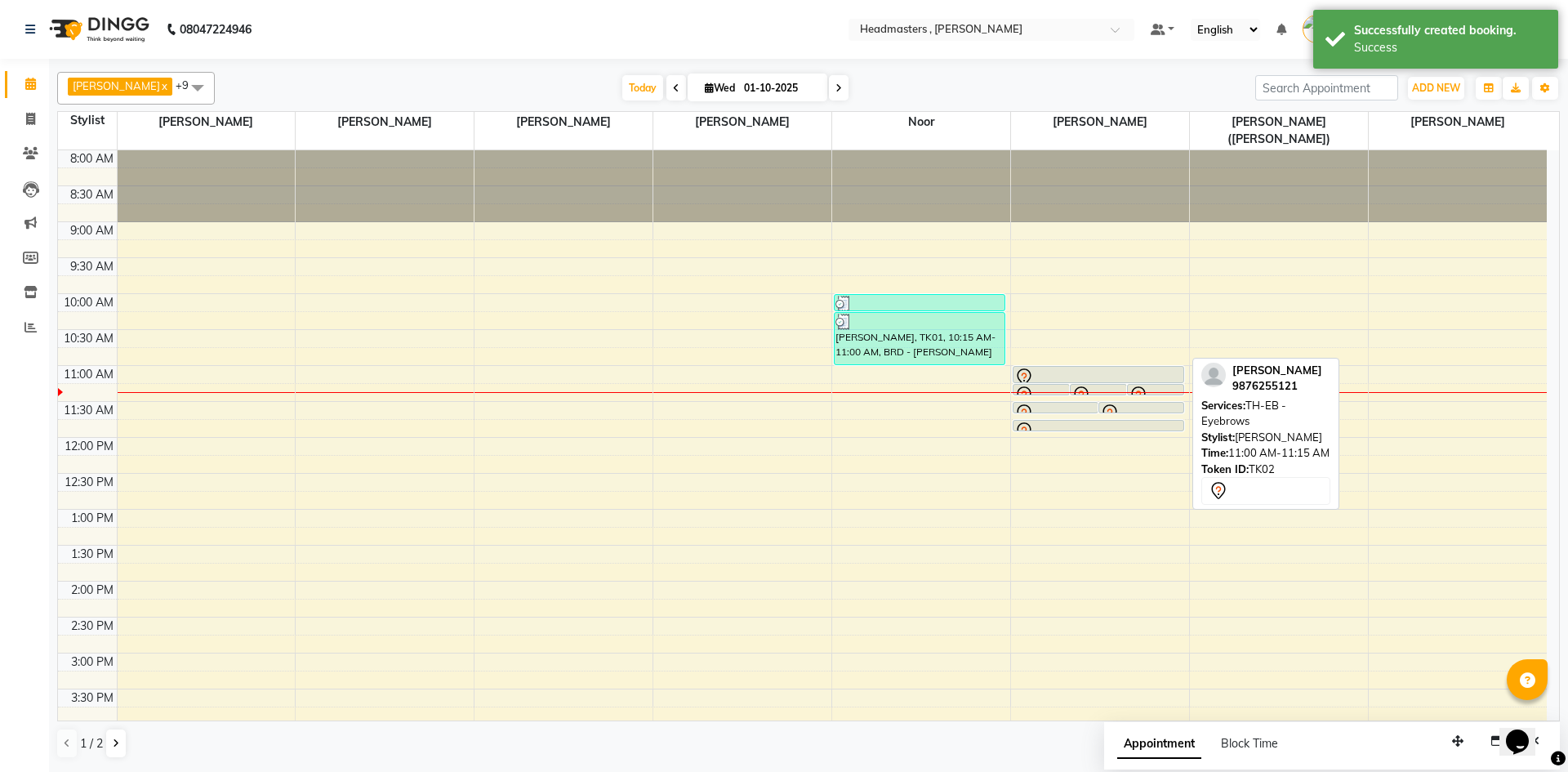
click at [1100, 379] on div at bounding box center [1099, 383] width 170 height 7
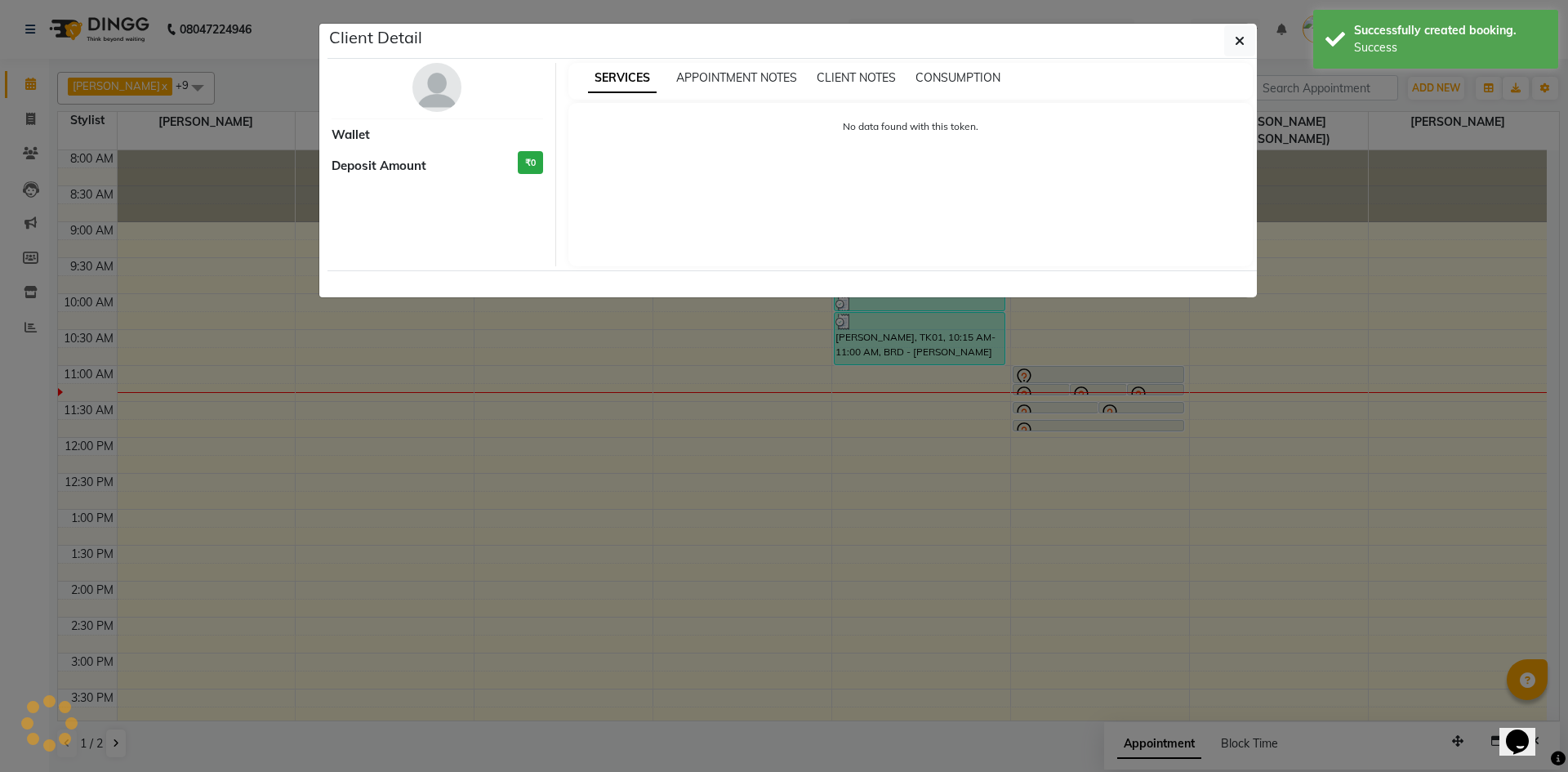
select select "7"
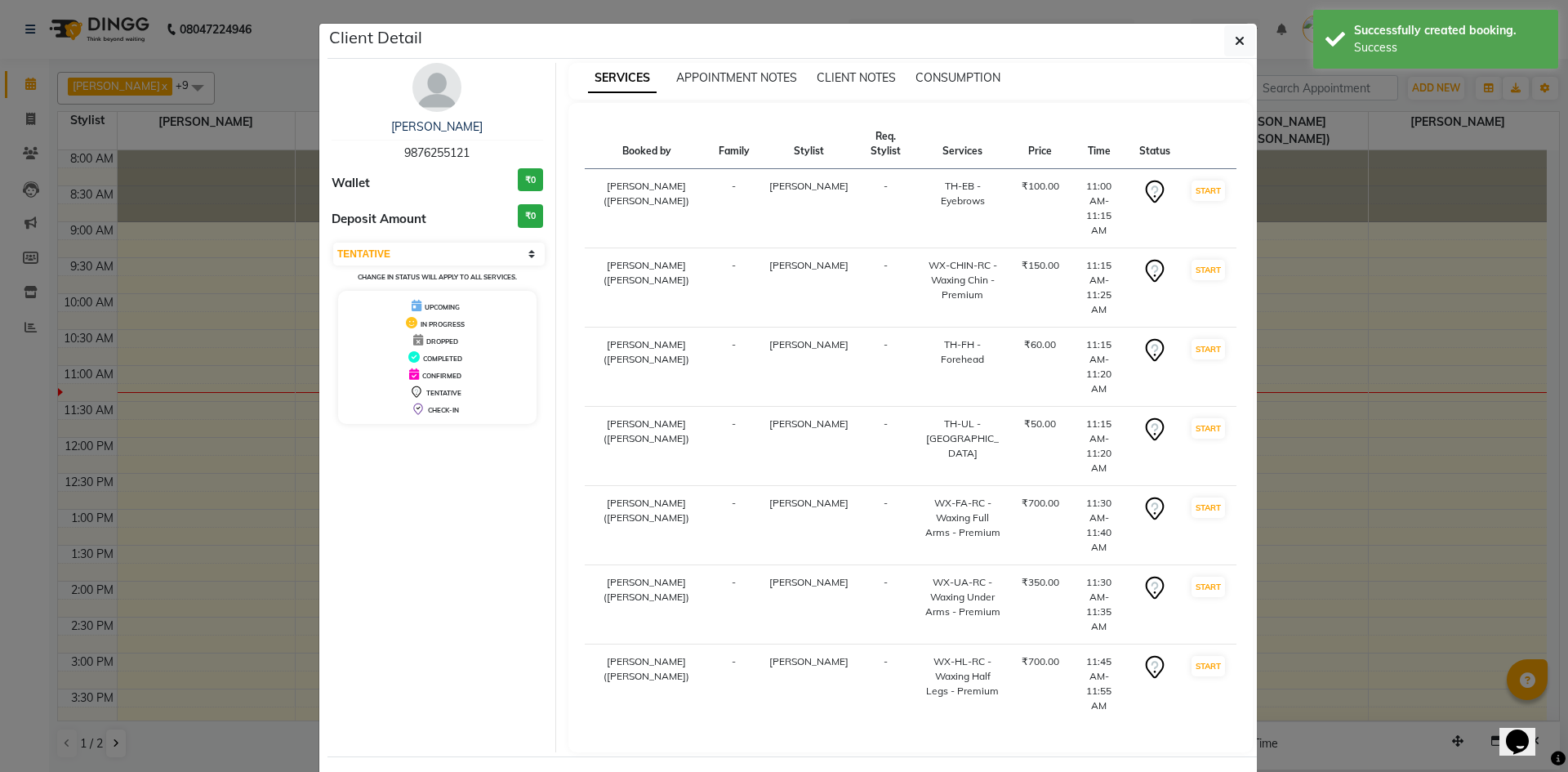
click at [843, 771] on button "Mark Done And Checkout" at bounding box center [849, 786] width 140 height 26
select select "service"
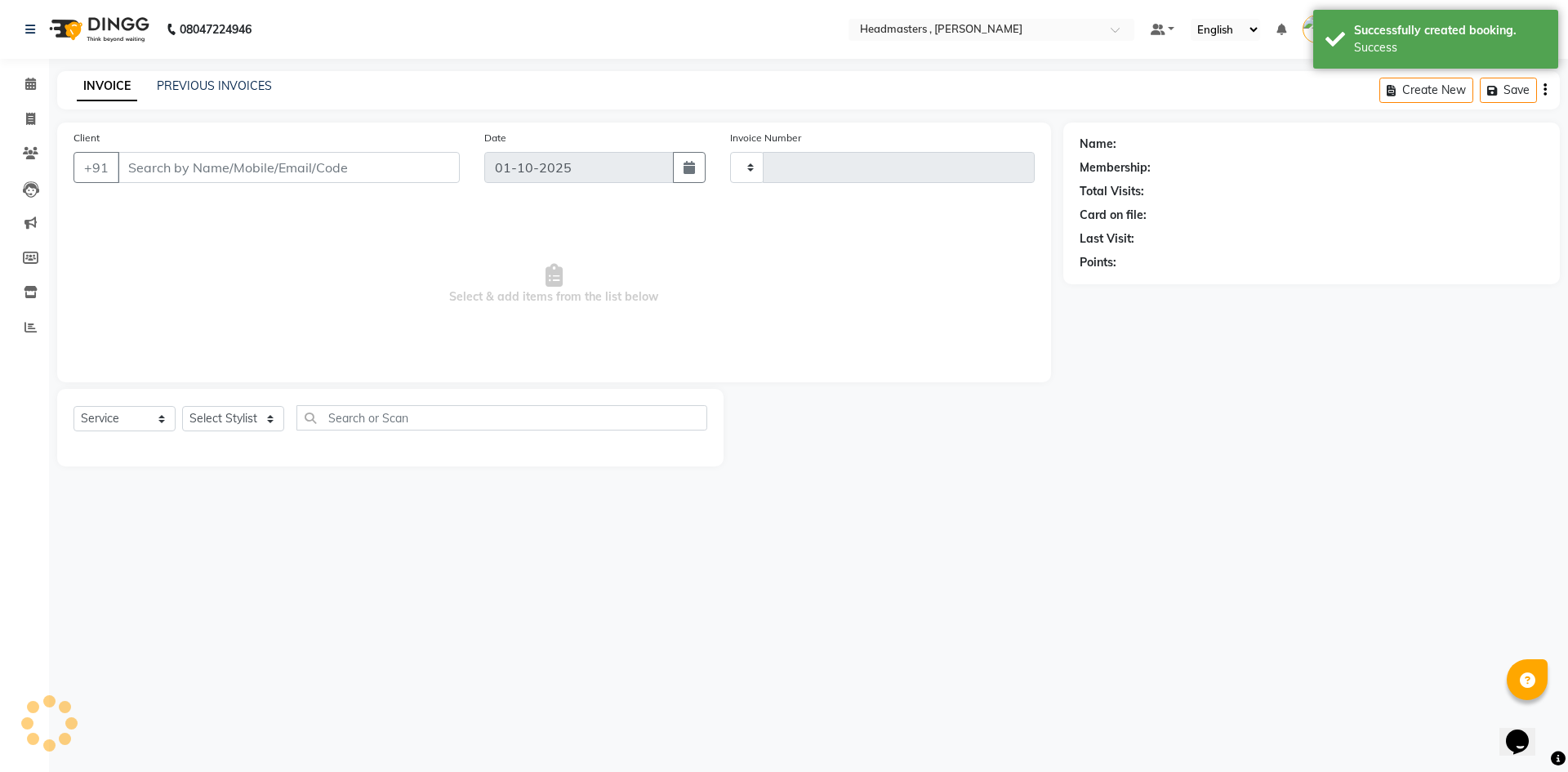
type input "1428"
select select "8566"
type input "9876255121"
select select "85122"
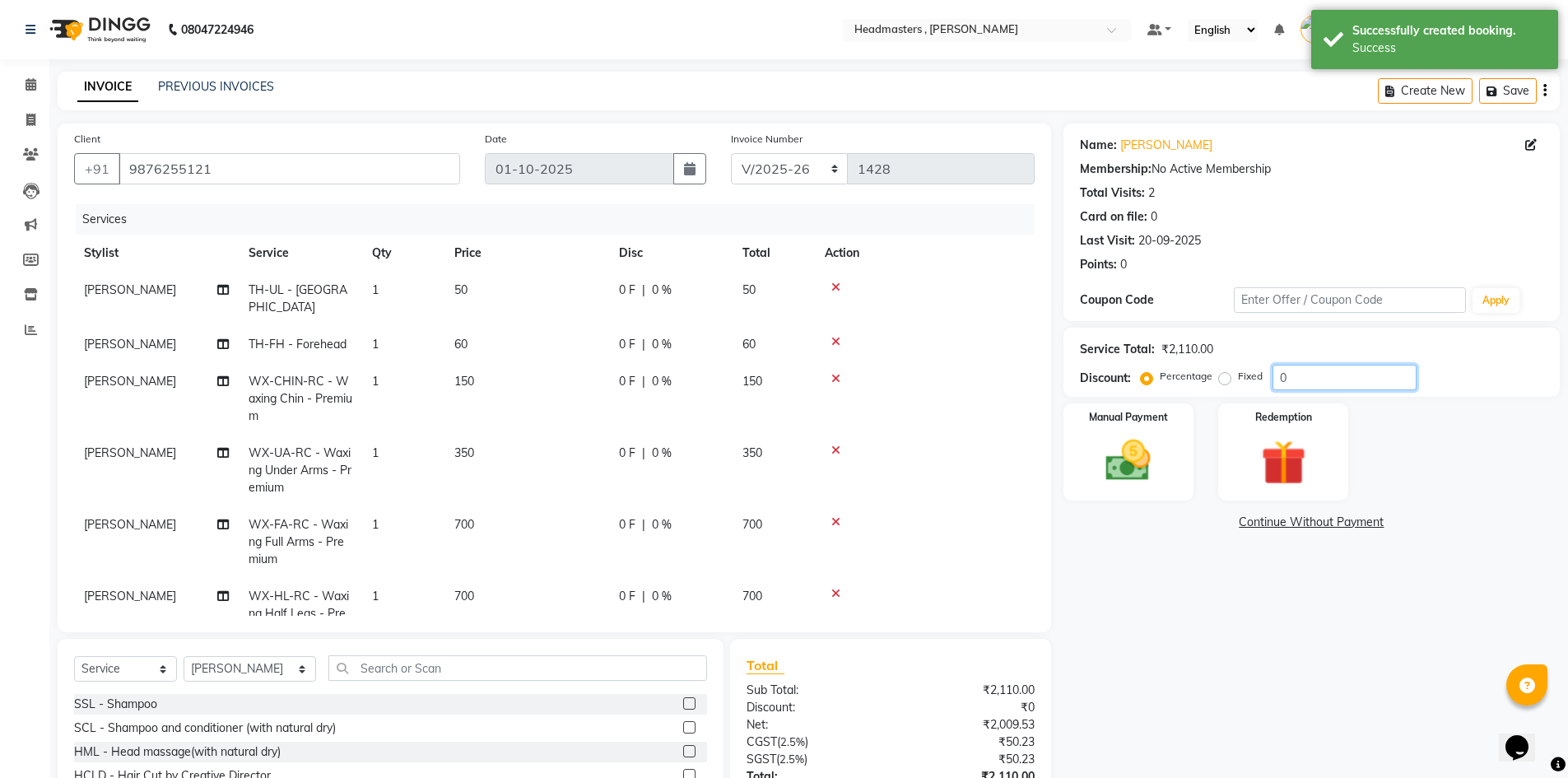
click at [1290, 374] on input "0" at bounding box center [1344, 377] width 144 height 26
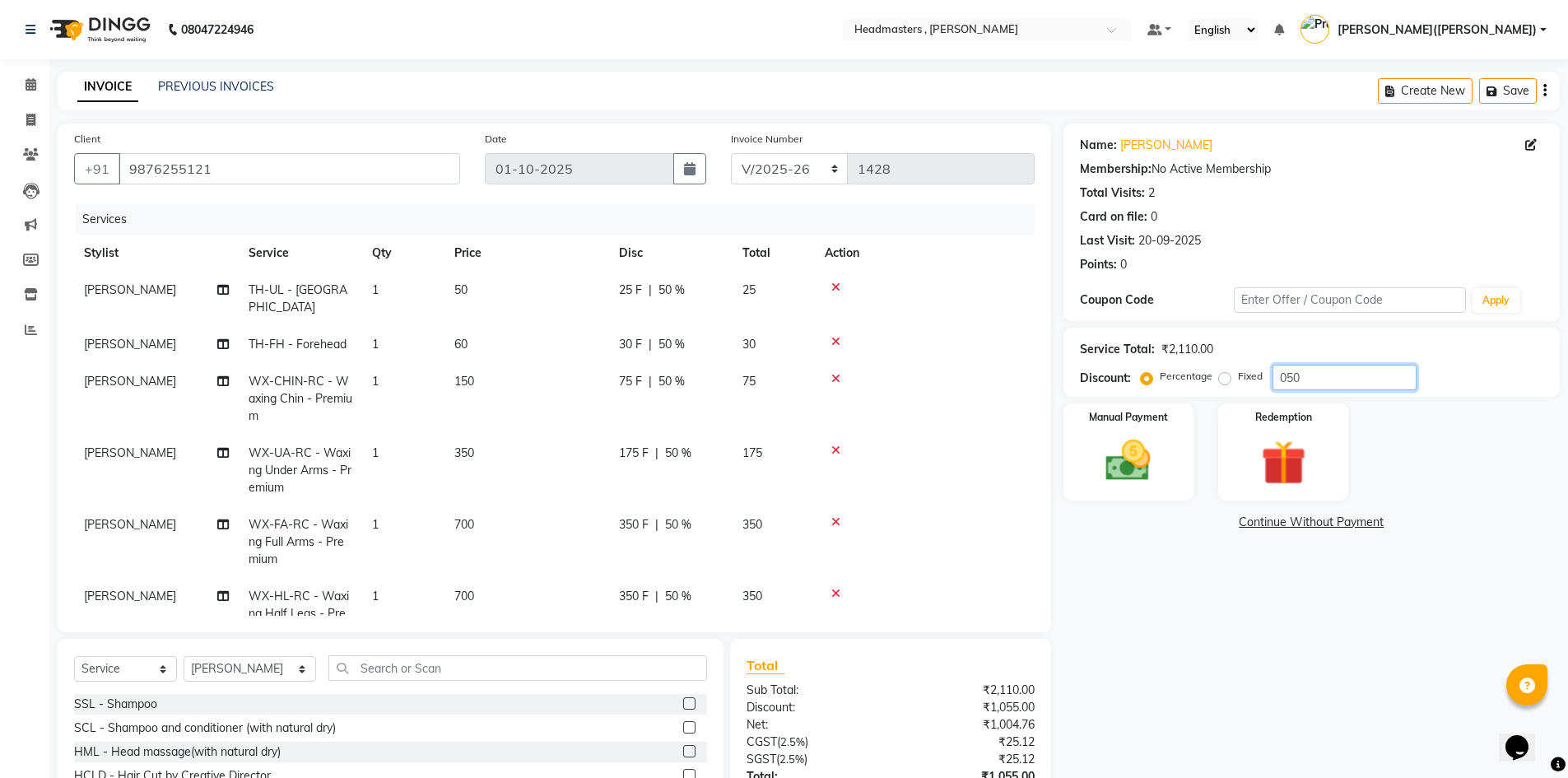
type input "050"
click at [1234, 619] on div "Name: [PERSON_NAME] Membership: No Active Membership Total Visits: 2 Card on fi…" at bounding box center [1317, 502] width 509 height 757
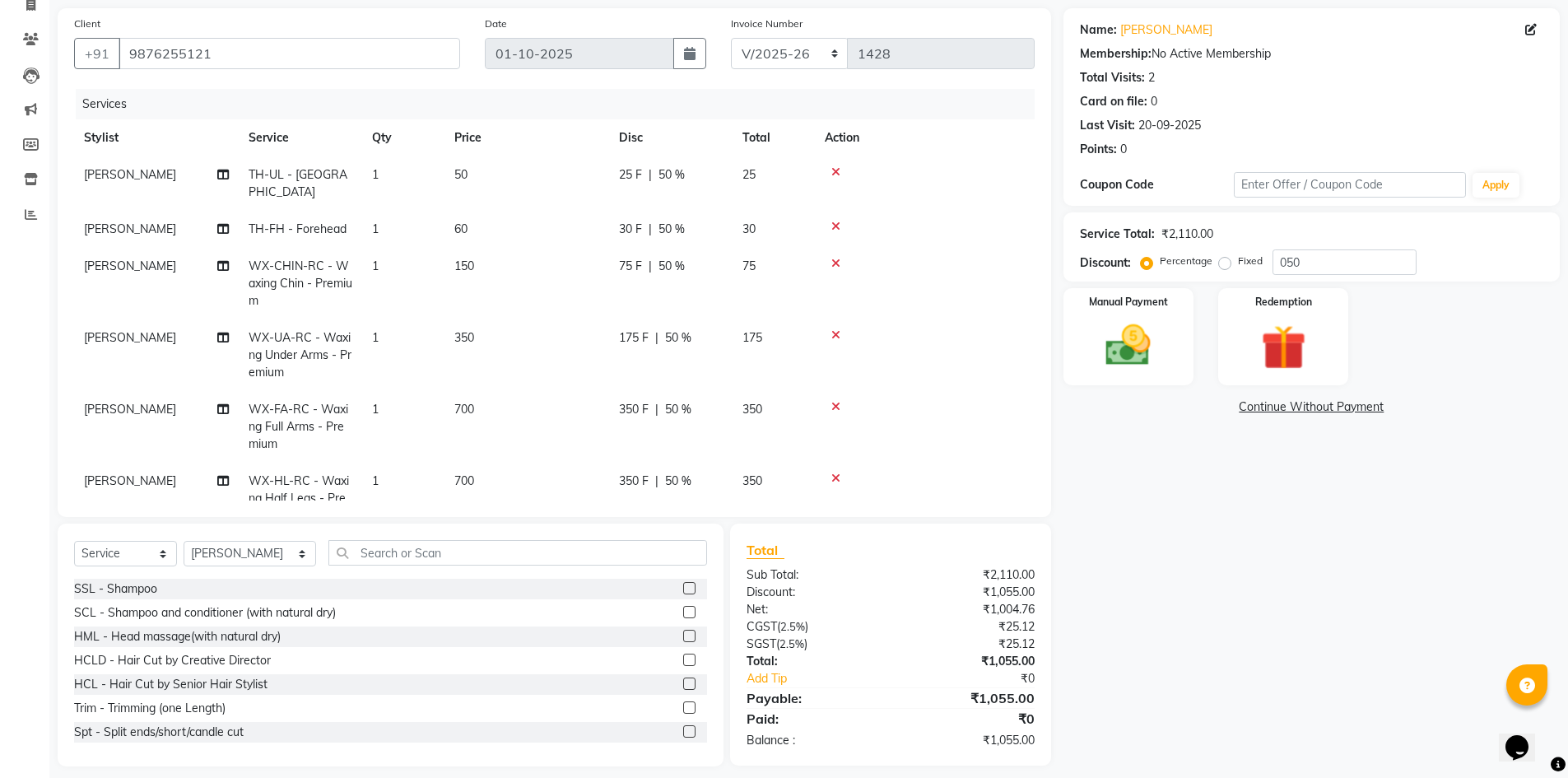
scroll to position [128, 0]
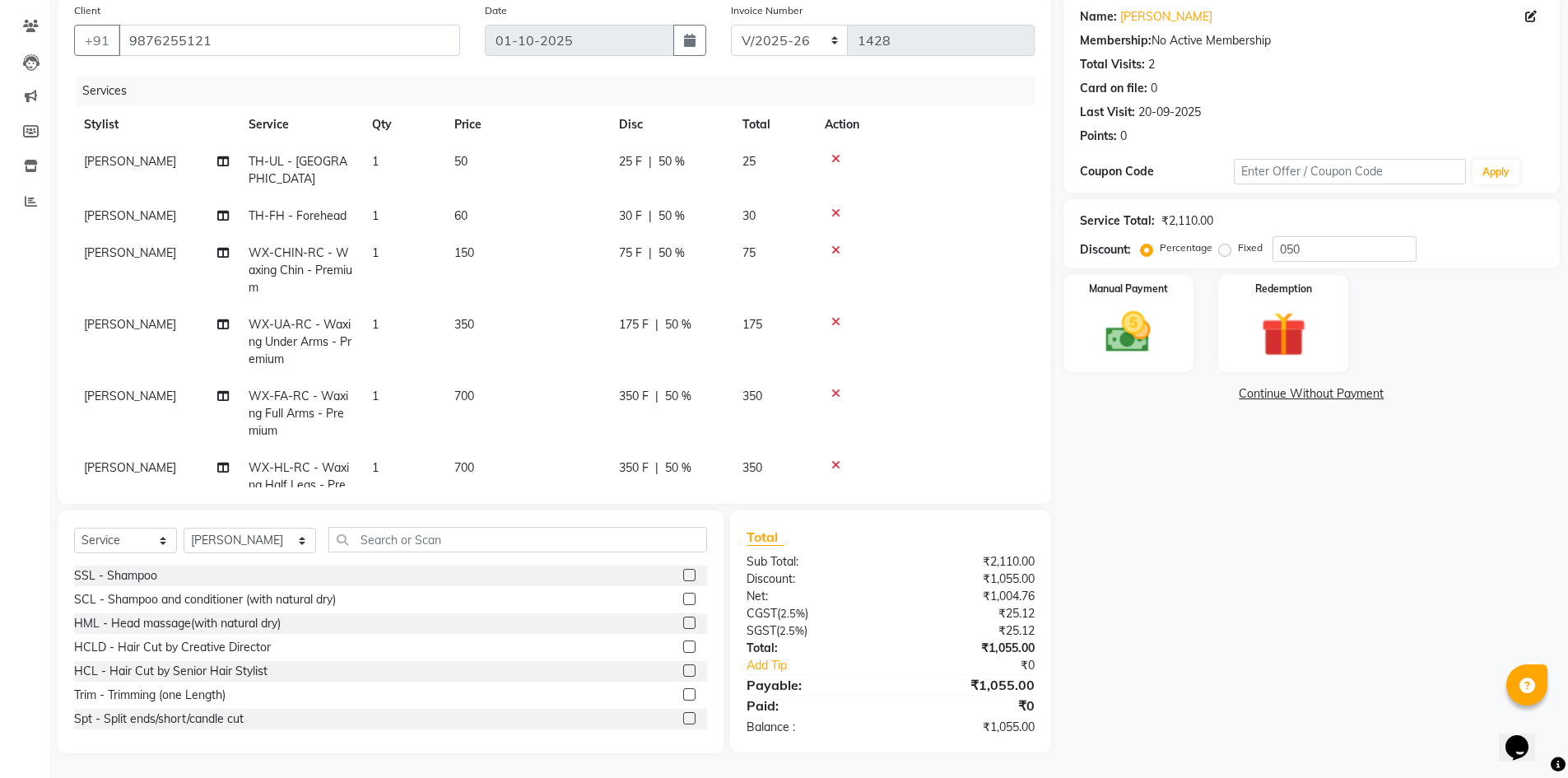
click at [638, 245] on span "75 F" at bounding box center [630, 253] width 23 height 17
select select "85122"
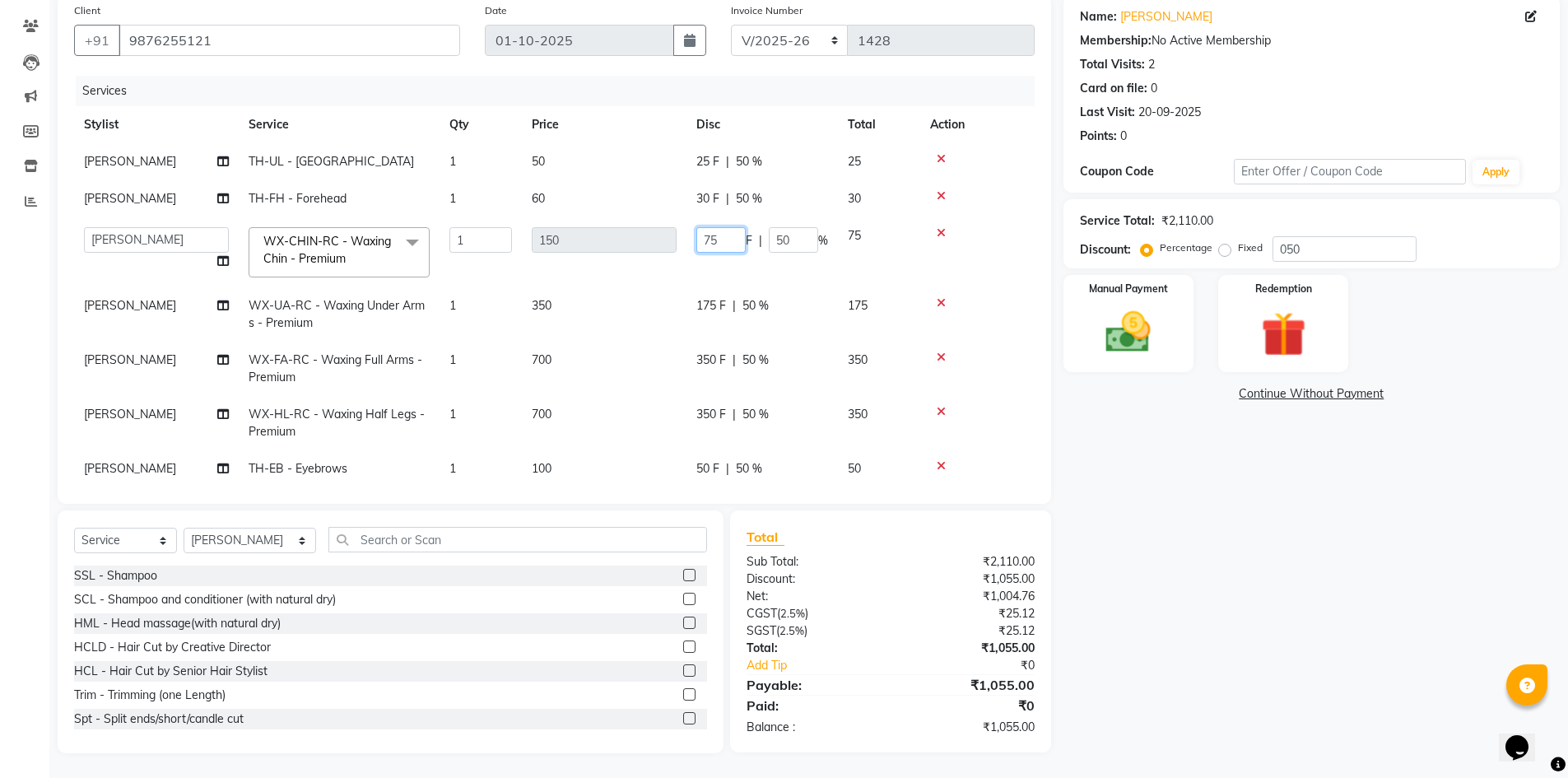
click at [723, 242] on input "75" at bounding box center [721, 240] width 50 height 26
type input "7"
type input "80"
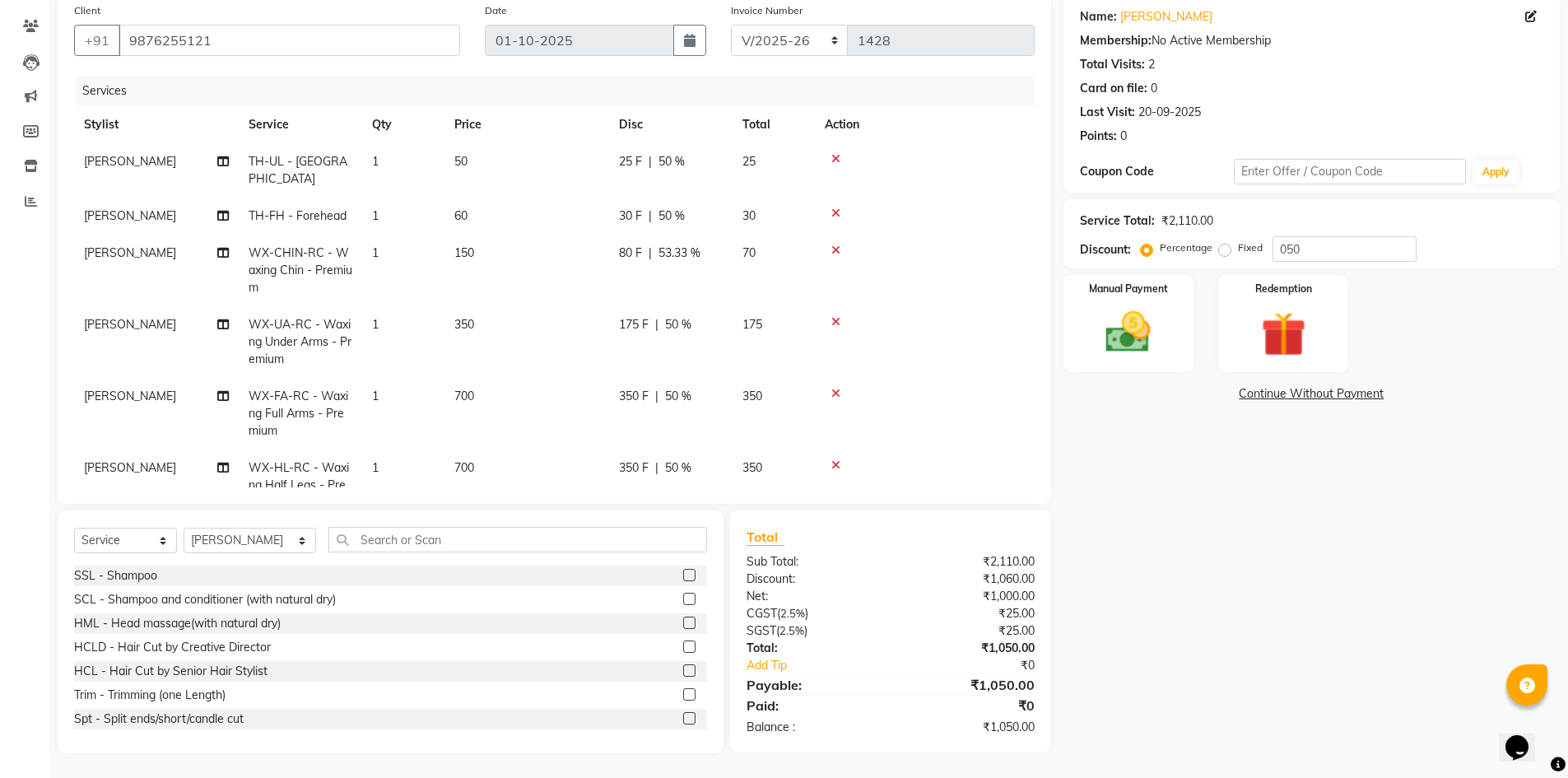
click at [1136, 464] on div "Name: [PERSON_NAME] Membership: No Active Membership Total Visits: 2 Card on fi…" at bounding box center [1317, 374] width 509 height 757
click at [1121, 322] on img at bounding box center [1128, 332] width 76 height 54
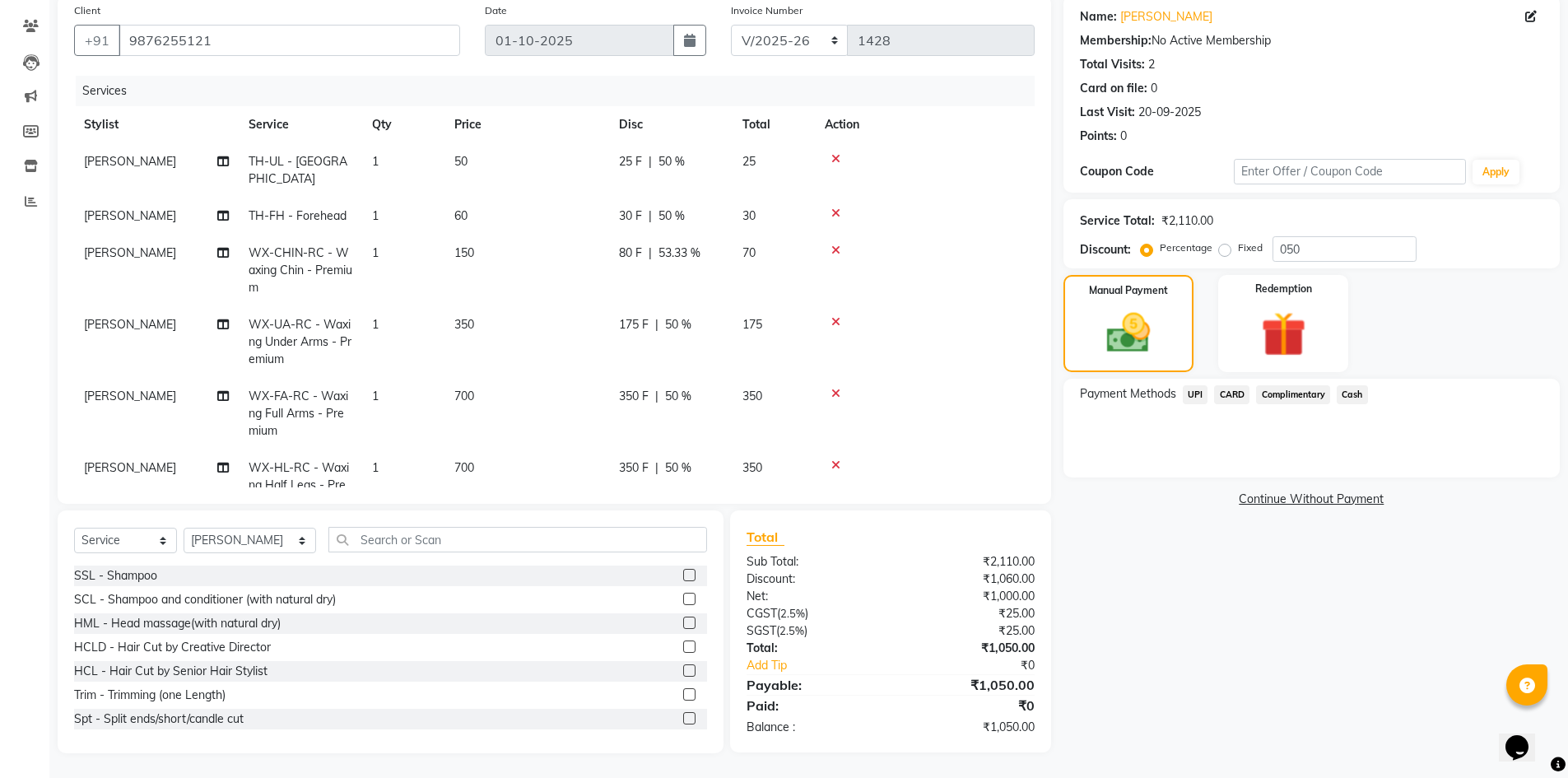
click at [1351, 392] on span "Cash" at bounding box center [1352, 394] width 32 height 19
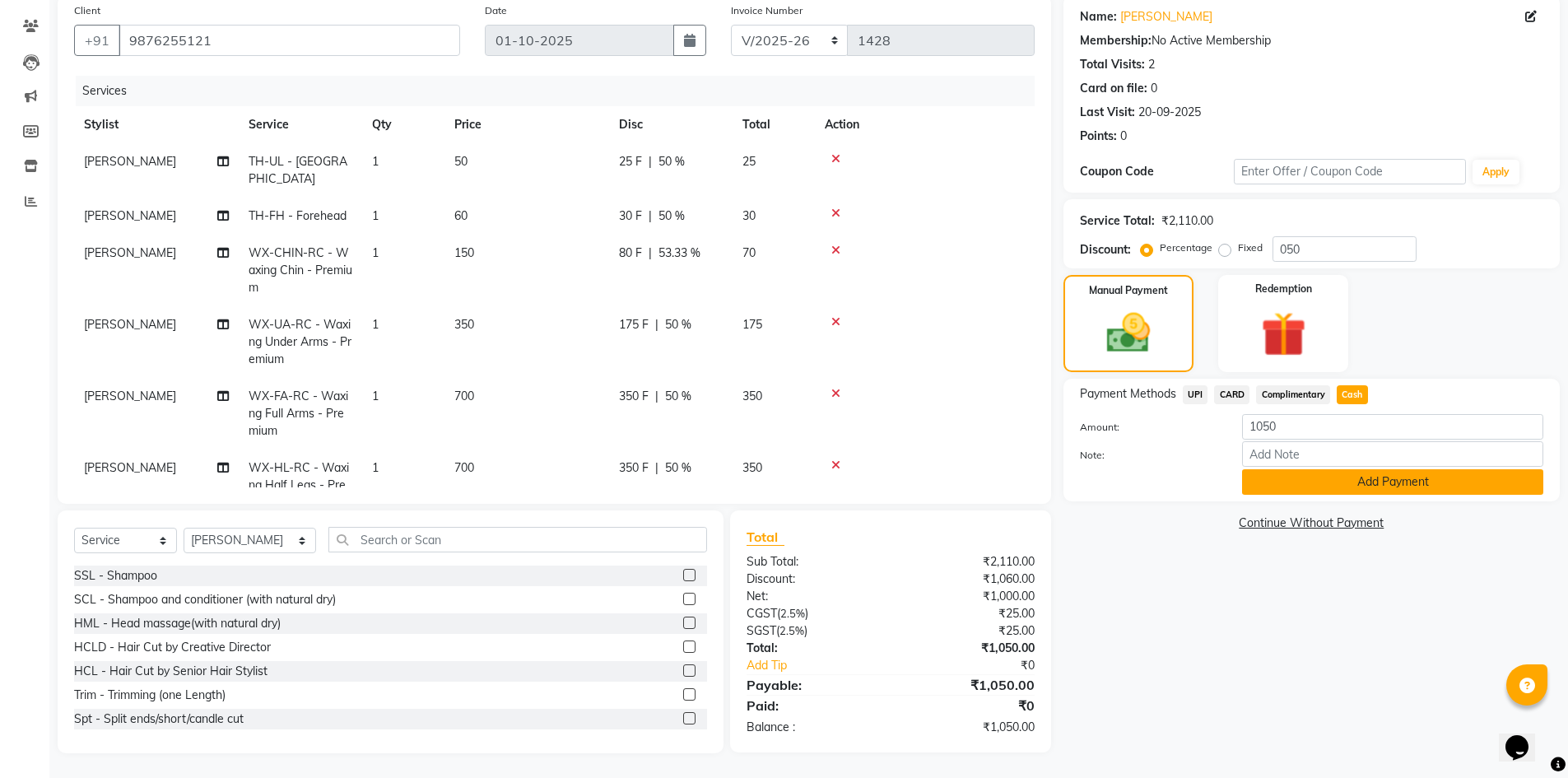
click at [1338, 480] on button "Add Payment" at bounding box center [1392, 482] width 301 height 26
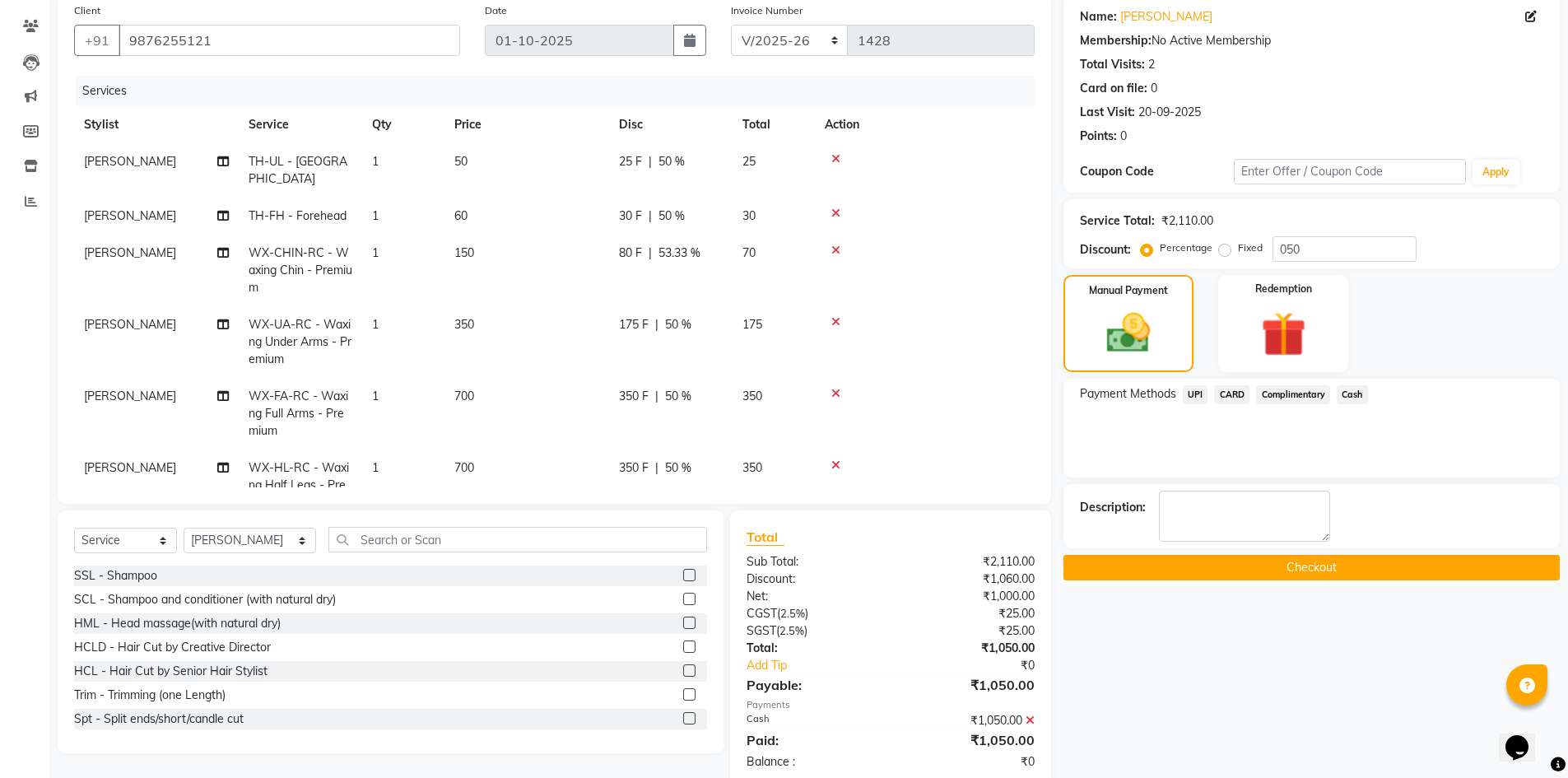
click at [1263, 555] on button "Checkout" at bounding box center [1312, 568] width 496 height 26
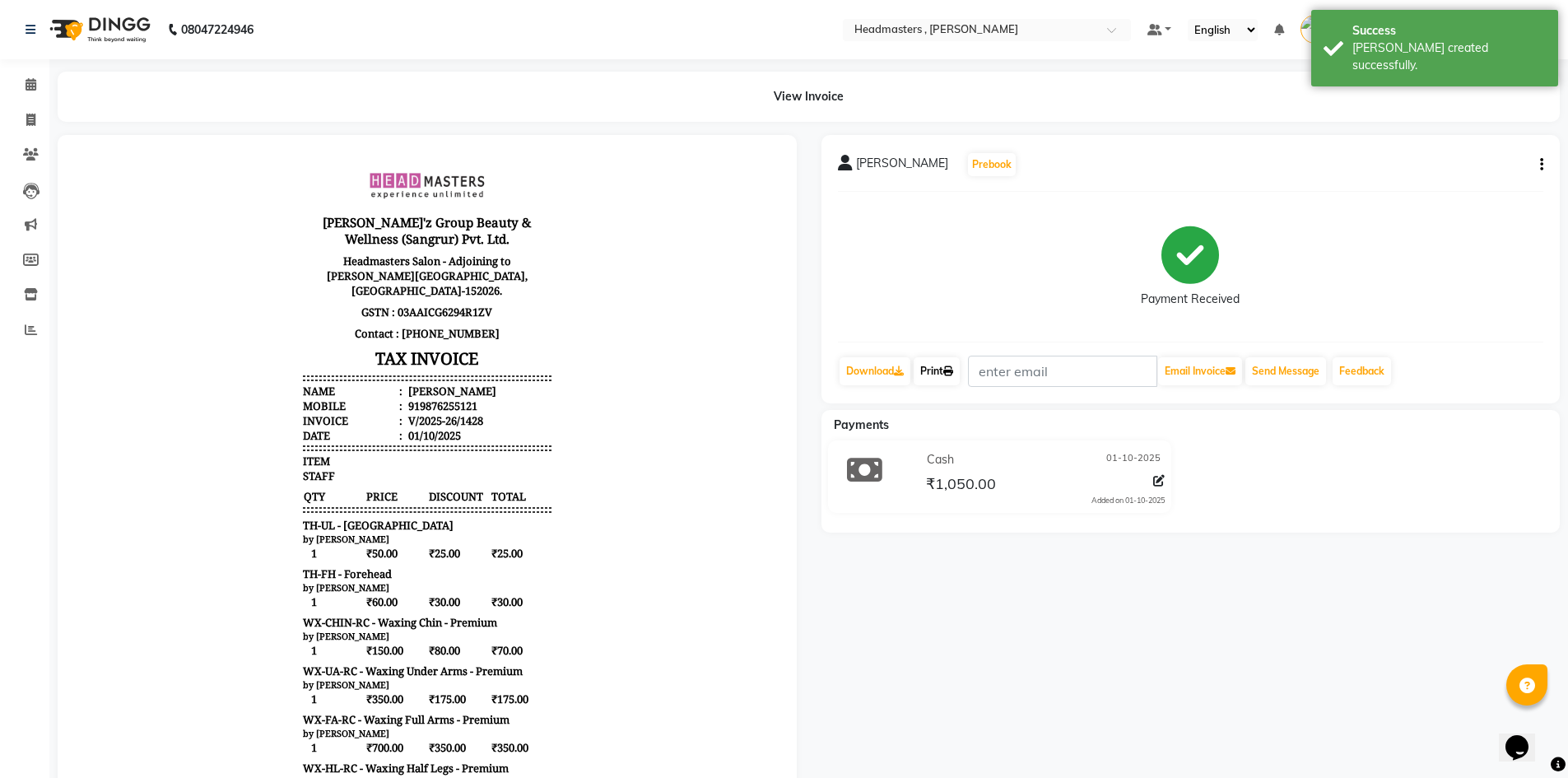
click at [948, 362] on link "Print" at bounding box center [936, 371] width 46 height 28
click at [23, 87] on span at bounding box center [31, 85] width 29 height 19
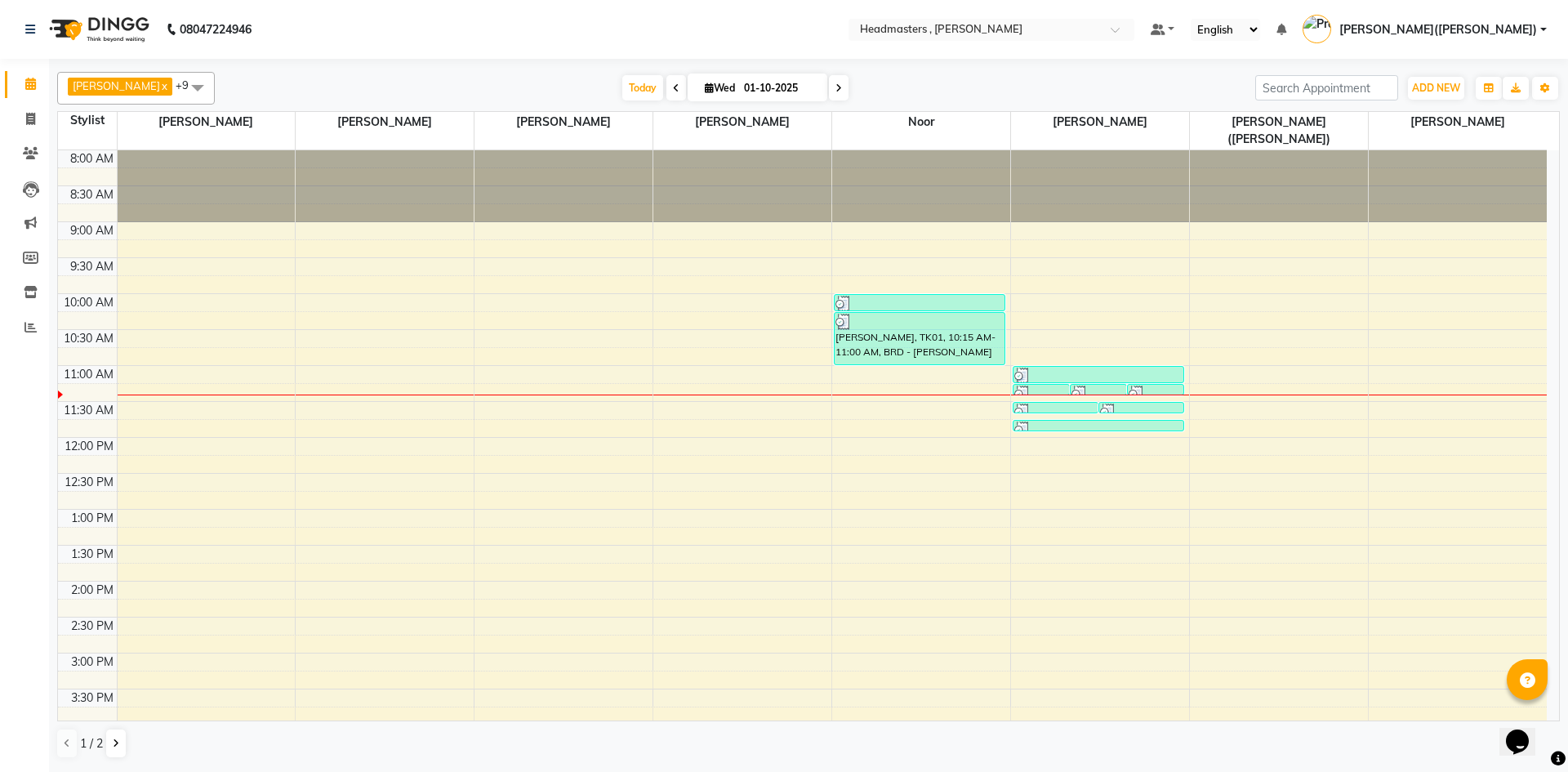
click at [318, 353] on div "8:00 AM 8:30 AM 9:00 AM 9:30 AM 10:00 AM 10:30 AM 11:00 AM 11:30 AM 12:00 PM 12…" at bounding box center [802, 617] width 1489 height 933
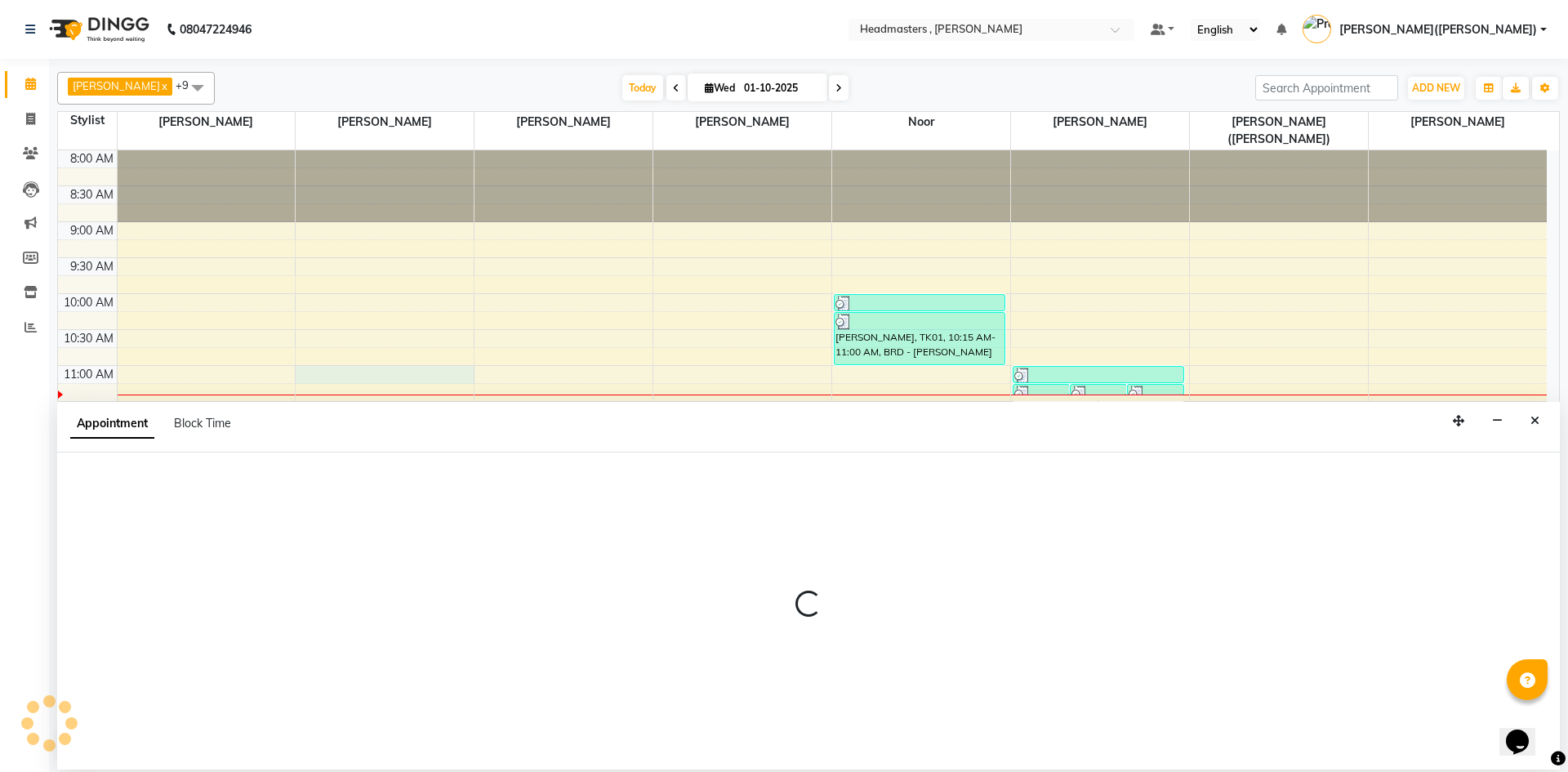
select select "86642"
select select "660"
select select "tentative"
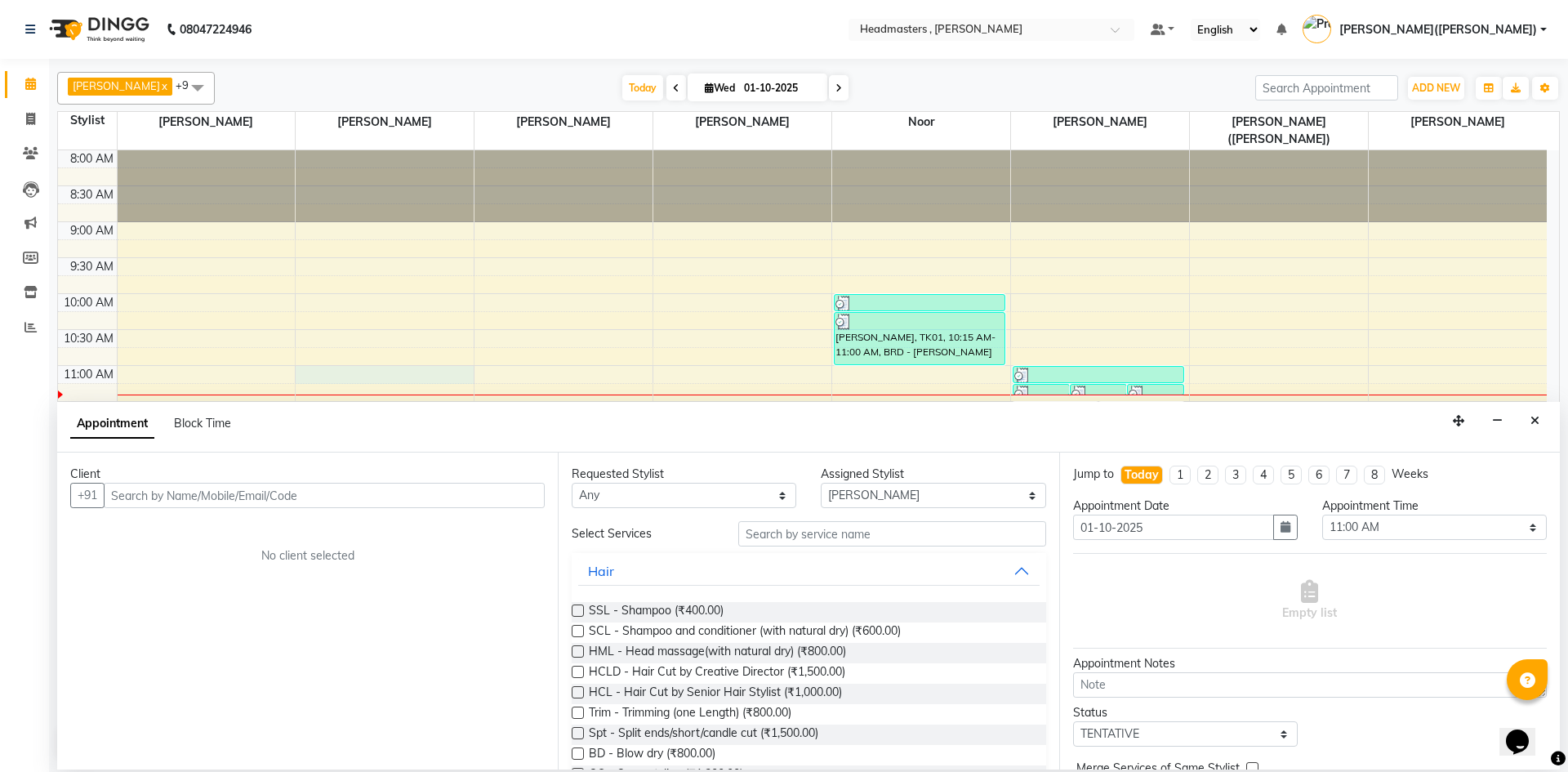
drag, startPoint x: 171, startPoint y: 484, endPoint x: 160, endPoint y: 517, distance: 34.8
drag, startPoint x: 160, startPoint y: 517, endPoint x: 120, endPoint y: 498, distance: 44.3
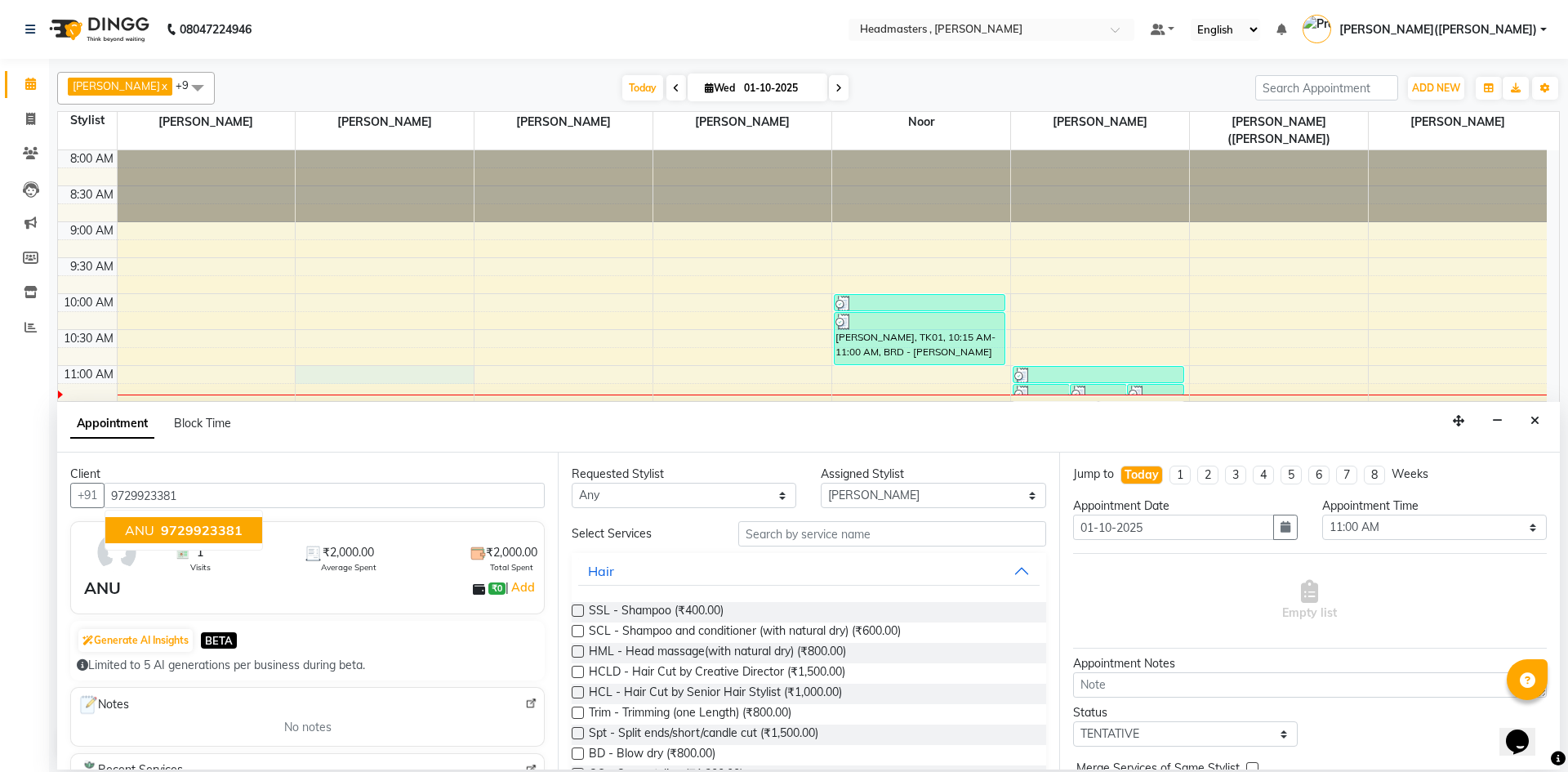
type input "9729923381"
click at [802, 525] on input "text" at bounding box center [892, 534] width 308 height 25
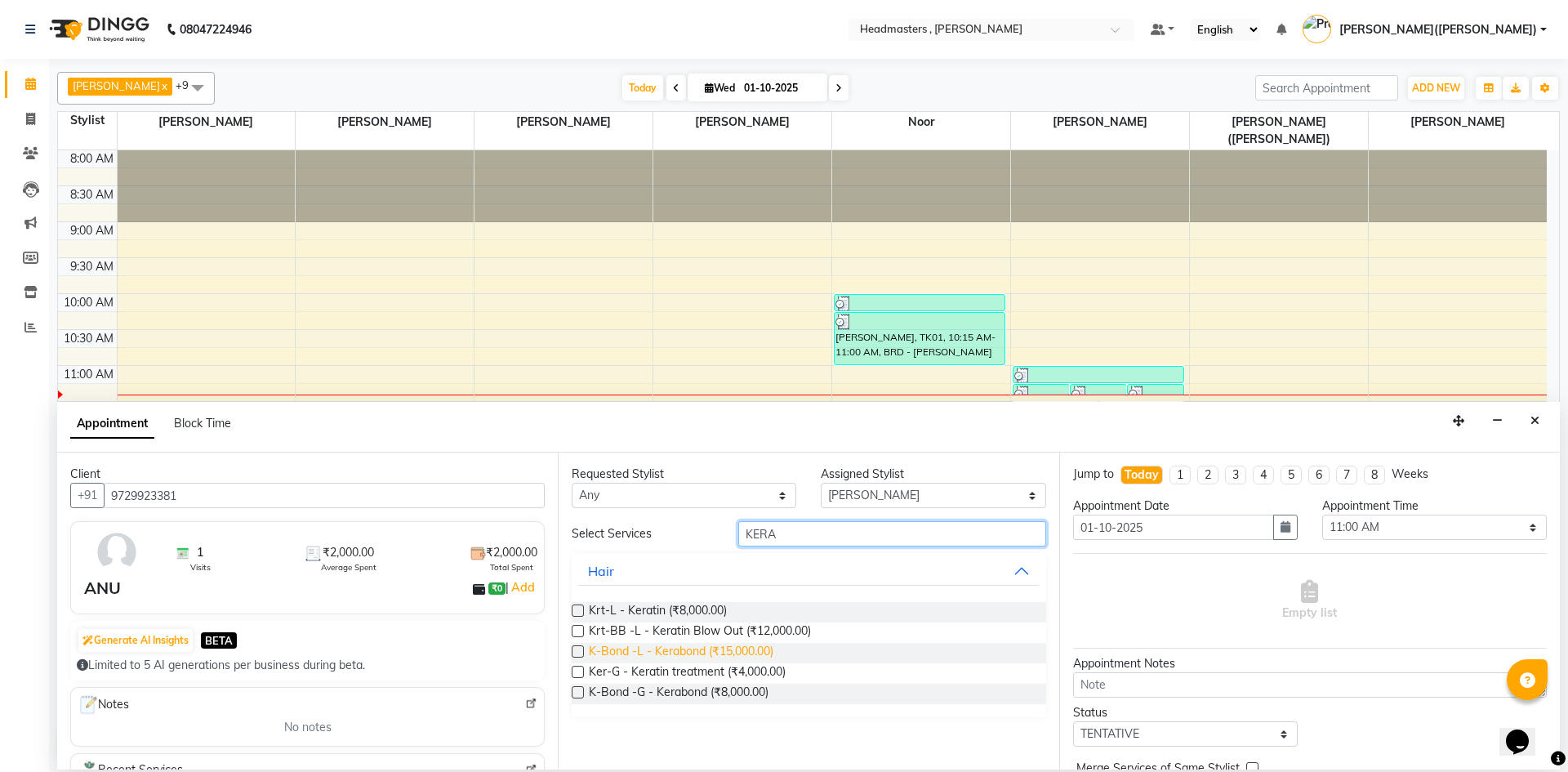
type input "KERA"
click at [738, 649] on span "K-Bond -L - Kerabond (₹15,000.00)" at bounding box center [681, 653] width 185 height 20
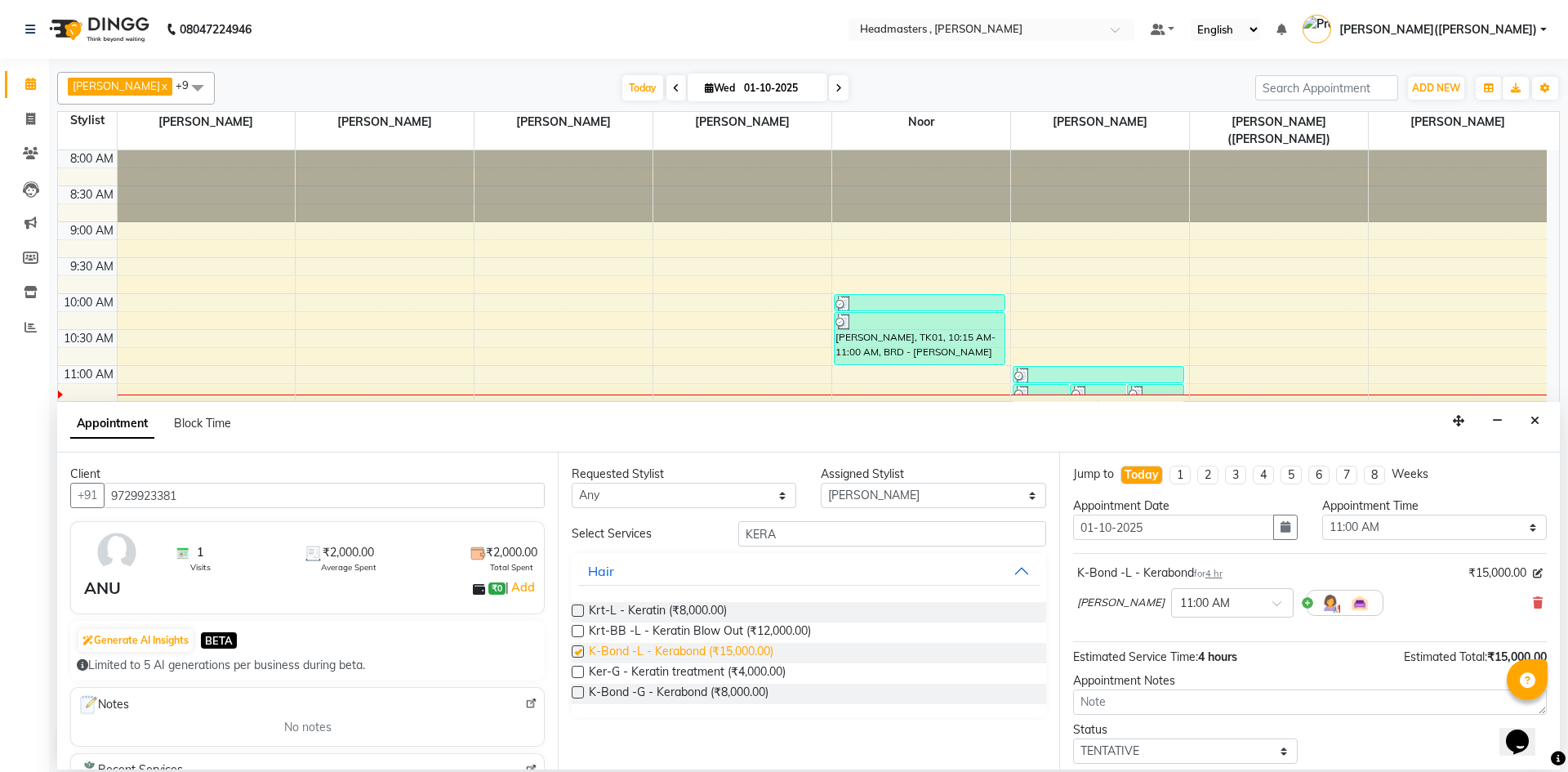
checkbox input "false"
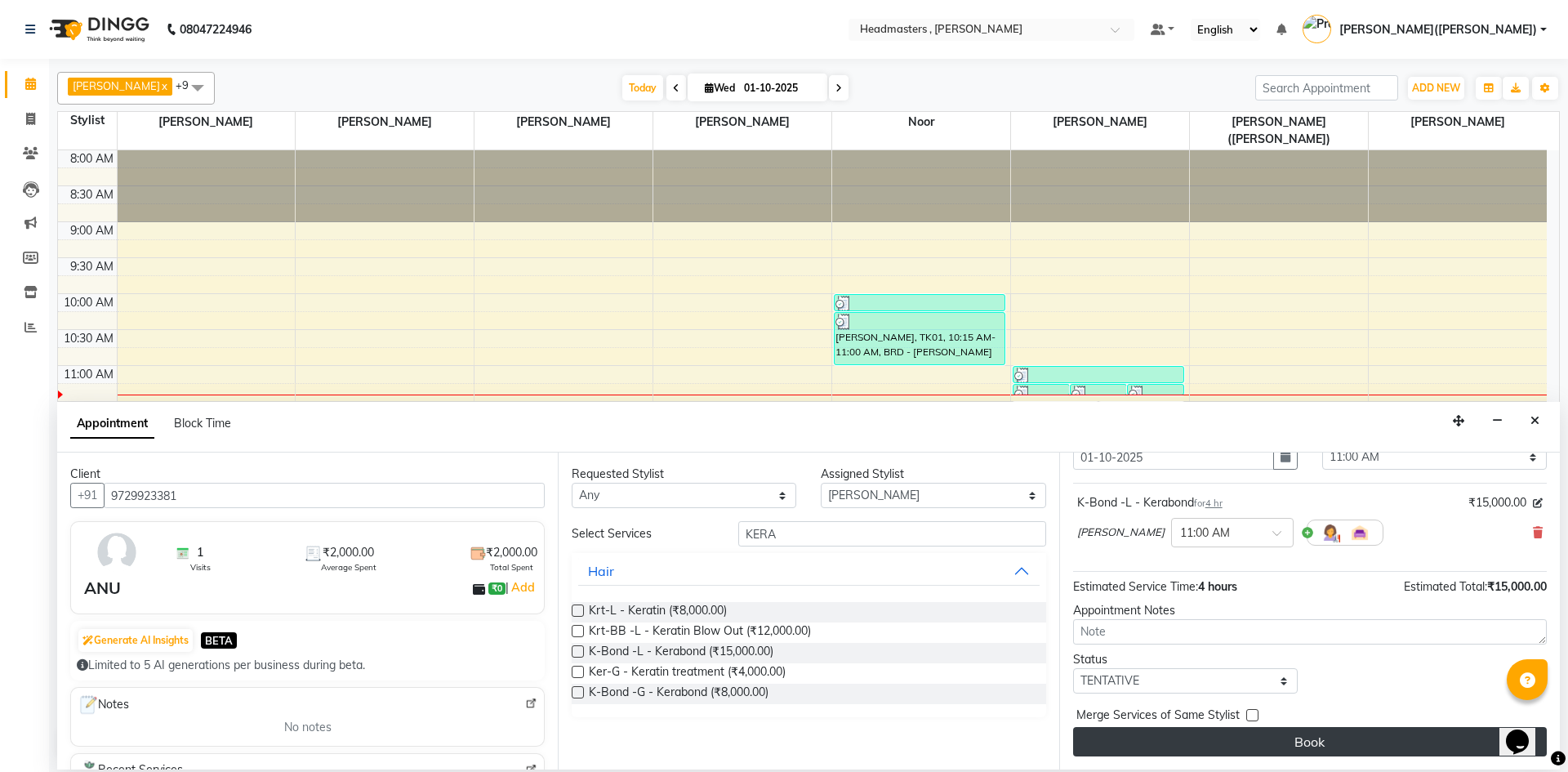
click at [1407, 745] on button "Book" at bounding box center [1310, 741] width 473 height 30
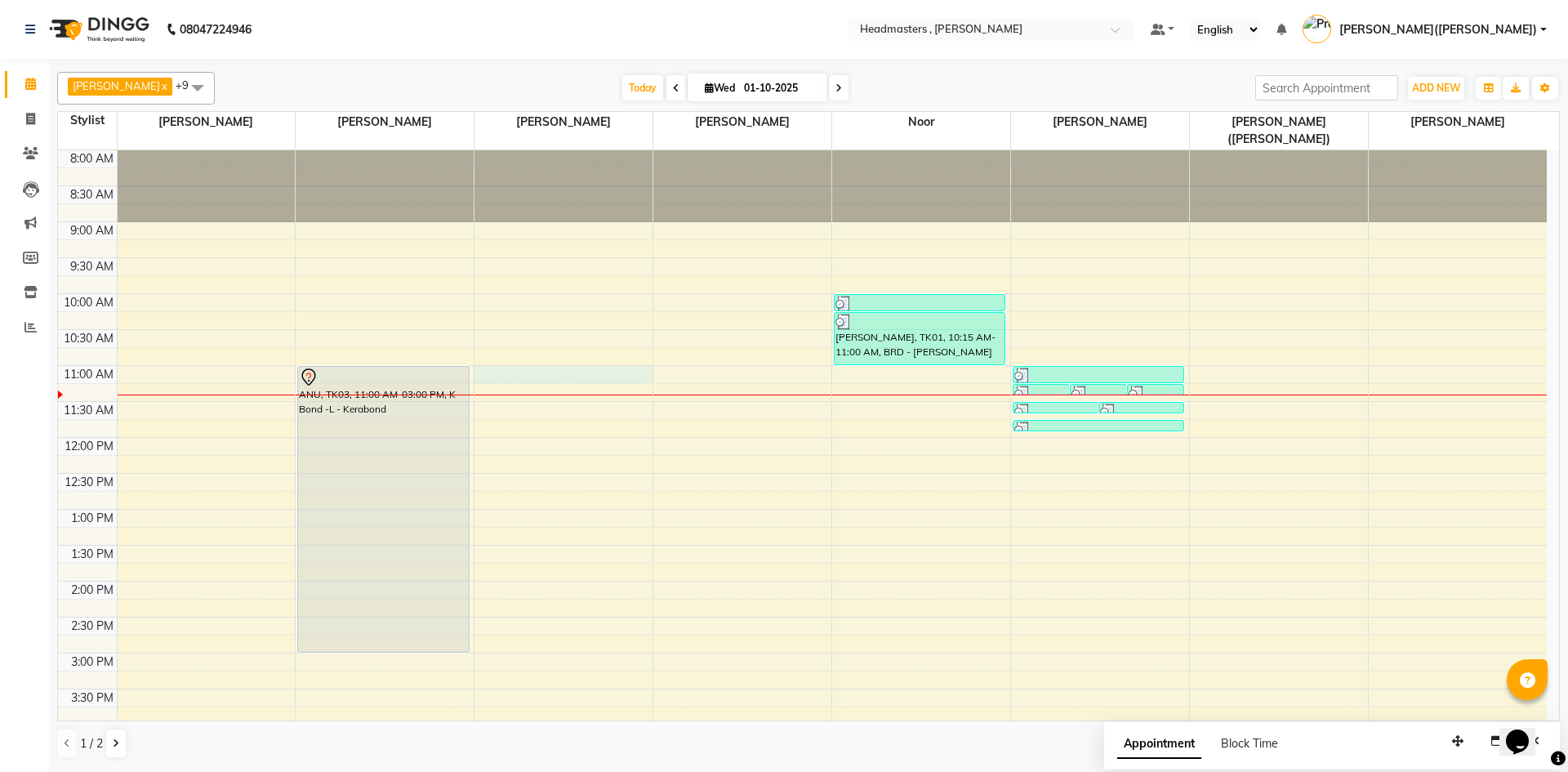
click at [490, 361] on div "8:00 AM 8:30 AM 9:00 AM 9:30 AM 10:00 AM 10:30 AM 11:00 AM 11:30 AM 12:00 PM 12…" at bounding box center [802, 617] width 1489 height 933
select select "85125"
select select "660"
select select "tentative"
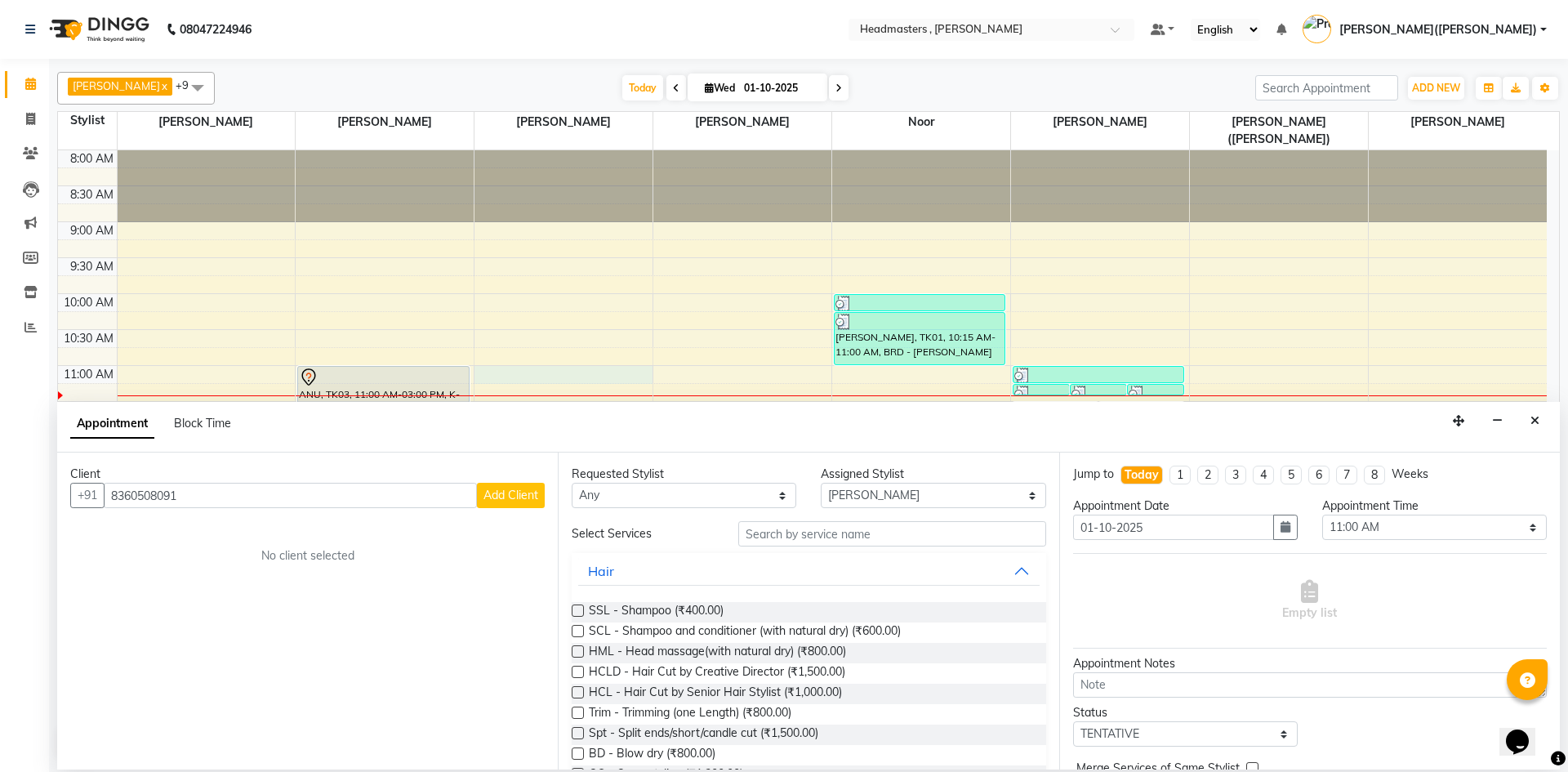
type input "8360508091"
click at [521, 479] on div "Client" at bounding box center [307, 474] width 474 height 17
click at [519, 495] on span "Add Client" at bounding box center [511, 495] width 54 height 14
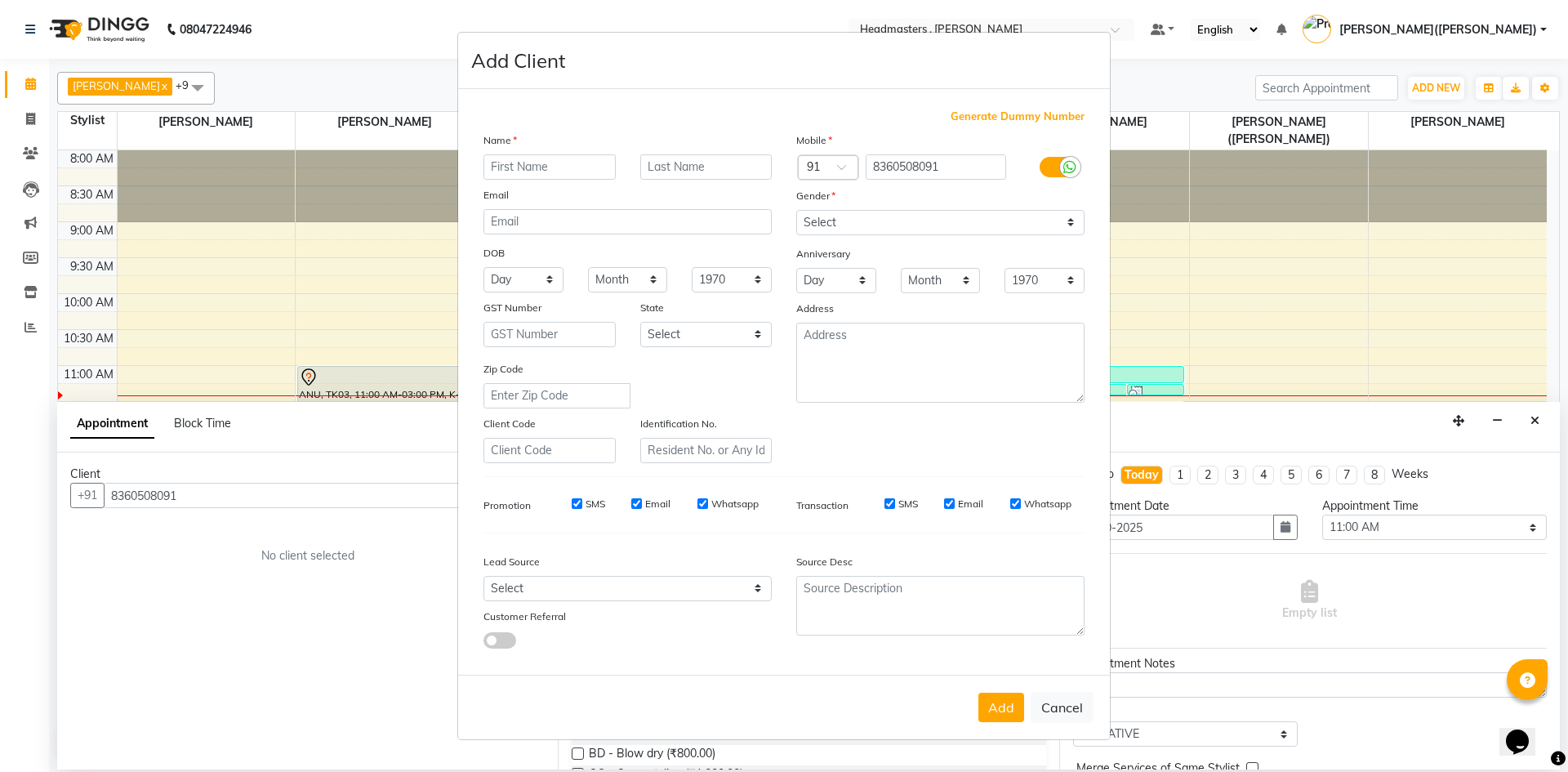
click at [501, 161] on input "text" at bounding box center [550, 167] width 132 height 25
type input "AMRIT"
click at [1063, 212] on select "Select [DEMOGRAPHIC_DATA] [DEMOGRAPHIC_DATA] Other Prefer Not To Say" at bounding box center [940, 222] width 288 height 25
select select "[DEMOGRAPHIC_DATA]"
click at [796, 210] on select "Select [DEMOGRAPHIC_DATA] [DEMOGRAPHIC_DATA] Other Prefer Not To Say" at bounding box center [940, 222] width 288 height 25
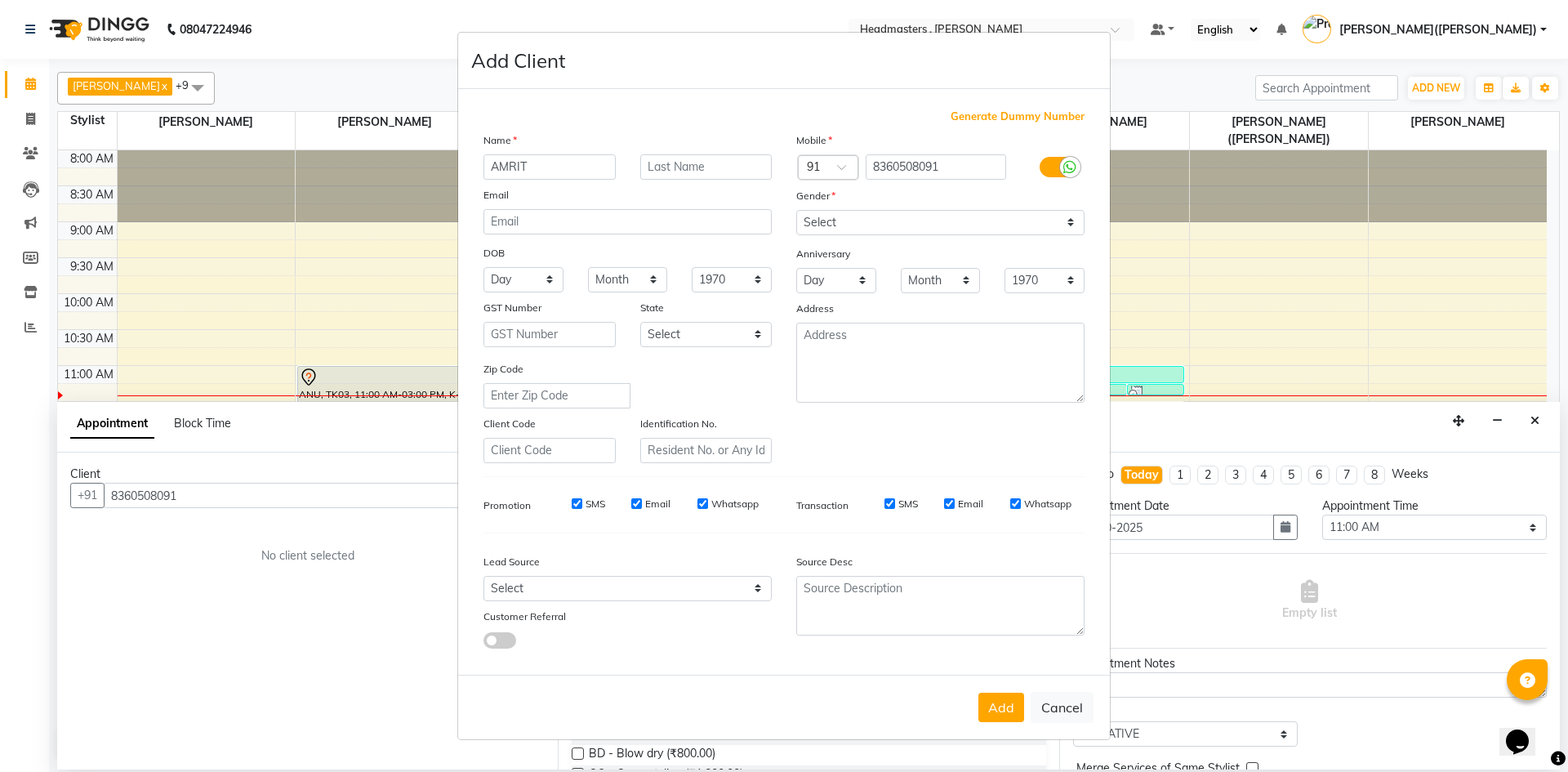
click at [1002, 704] on button "Add" at bounding box center [1001, 707] width 46 height 30
select select
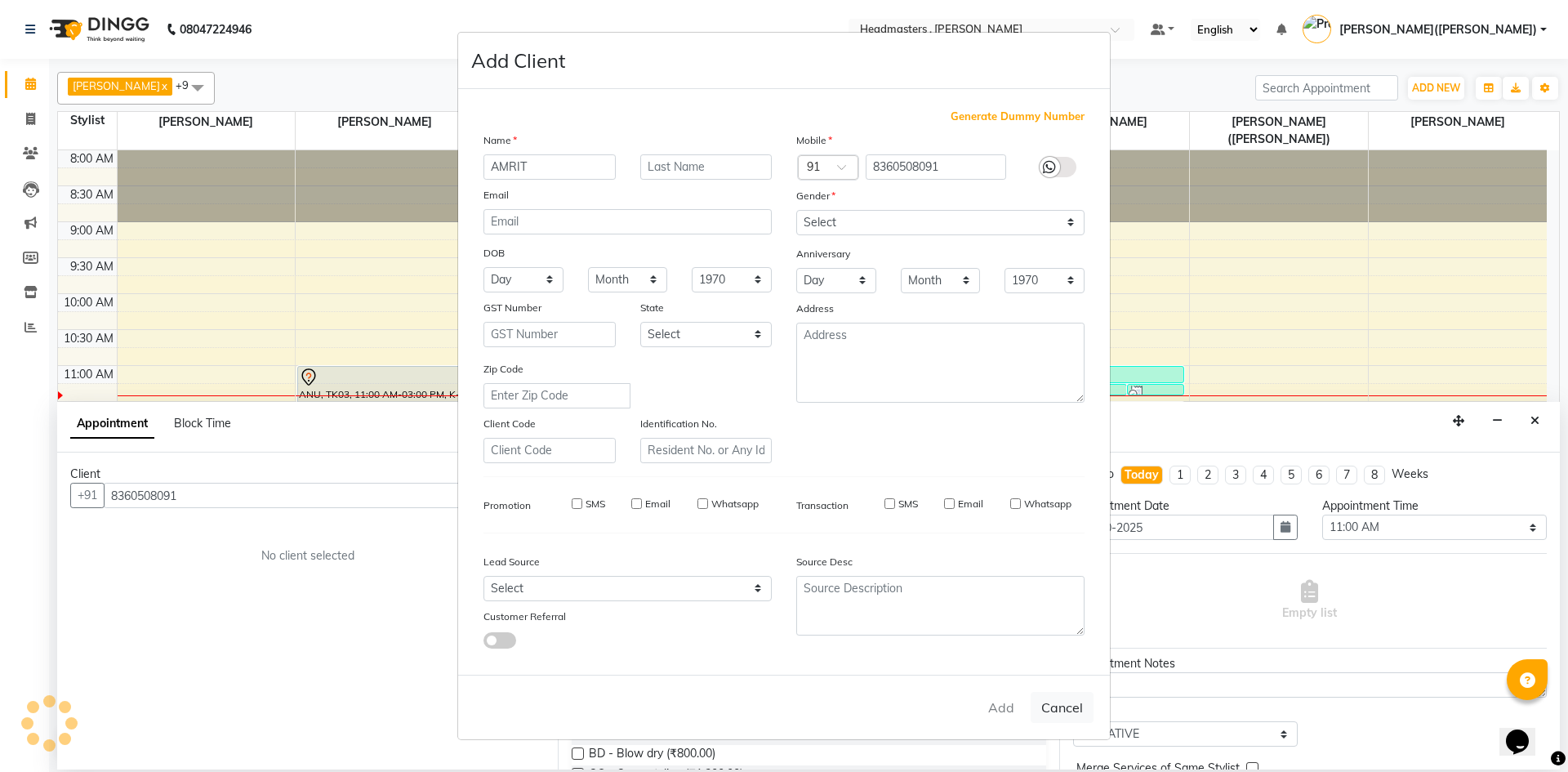
select select
checkbox input "false"
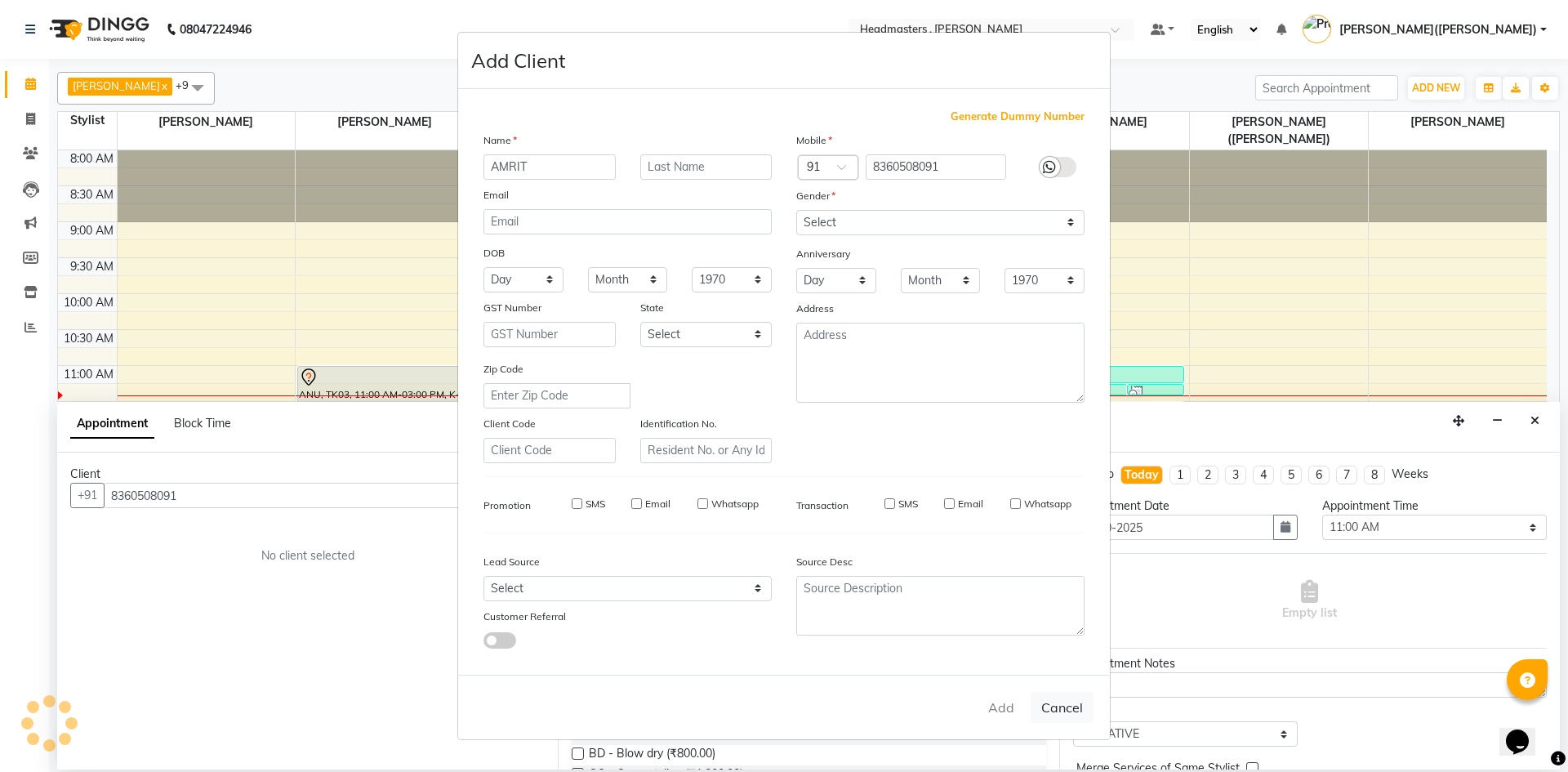
checkbox input "false"
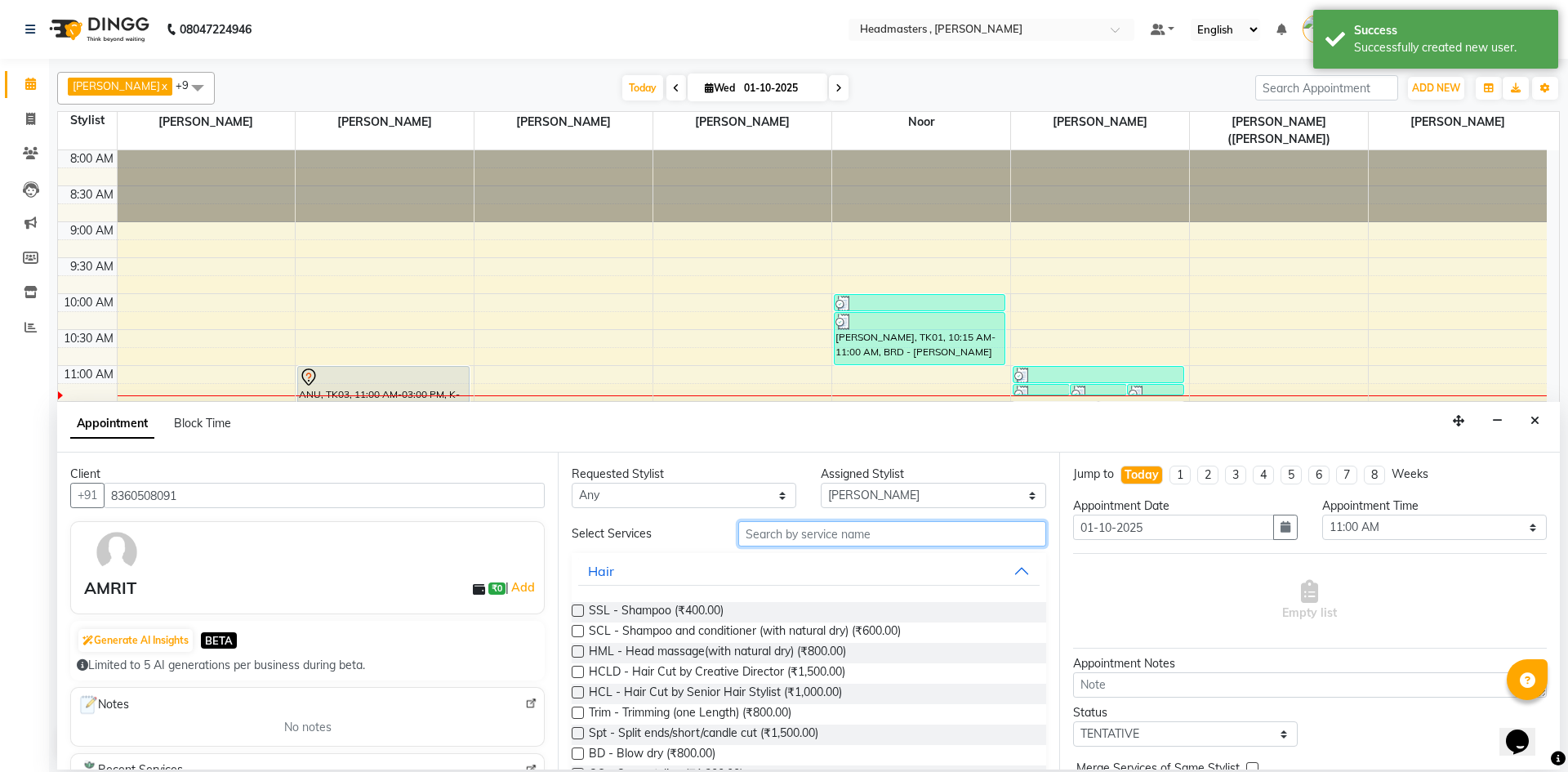
click at [832, 539] on input "text" at bounding box center [892, 534] width 308 height 25
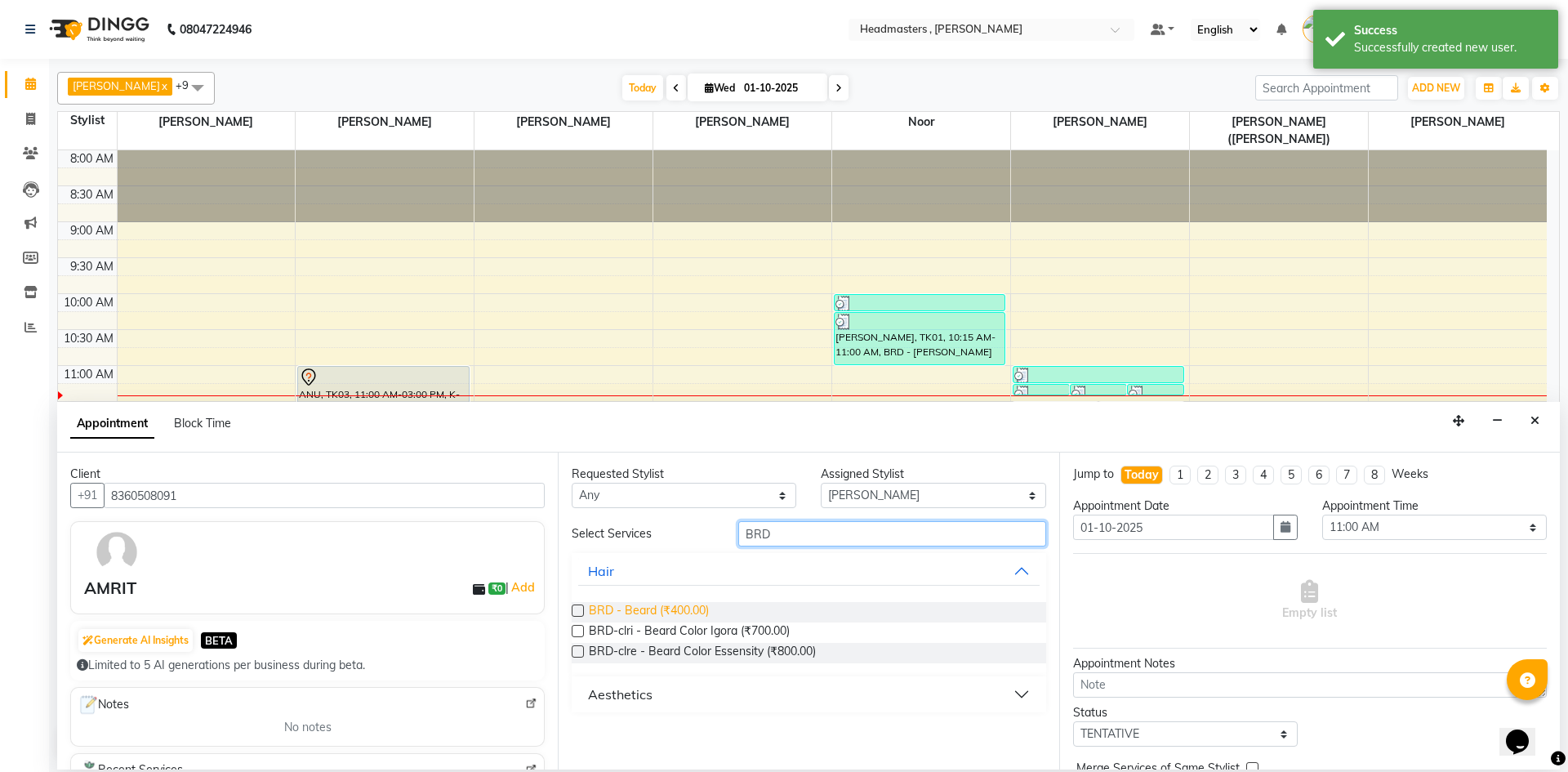
type input "BRD"
click at [669, 609] on span "BRD - Beard (₹400.00)" at bounding box center [648, 612] width 120 height 20
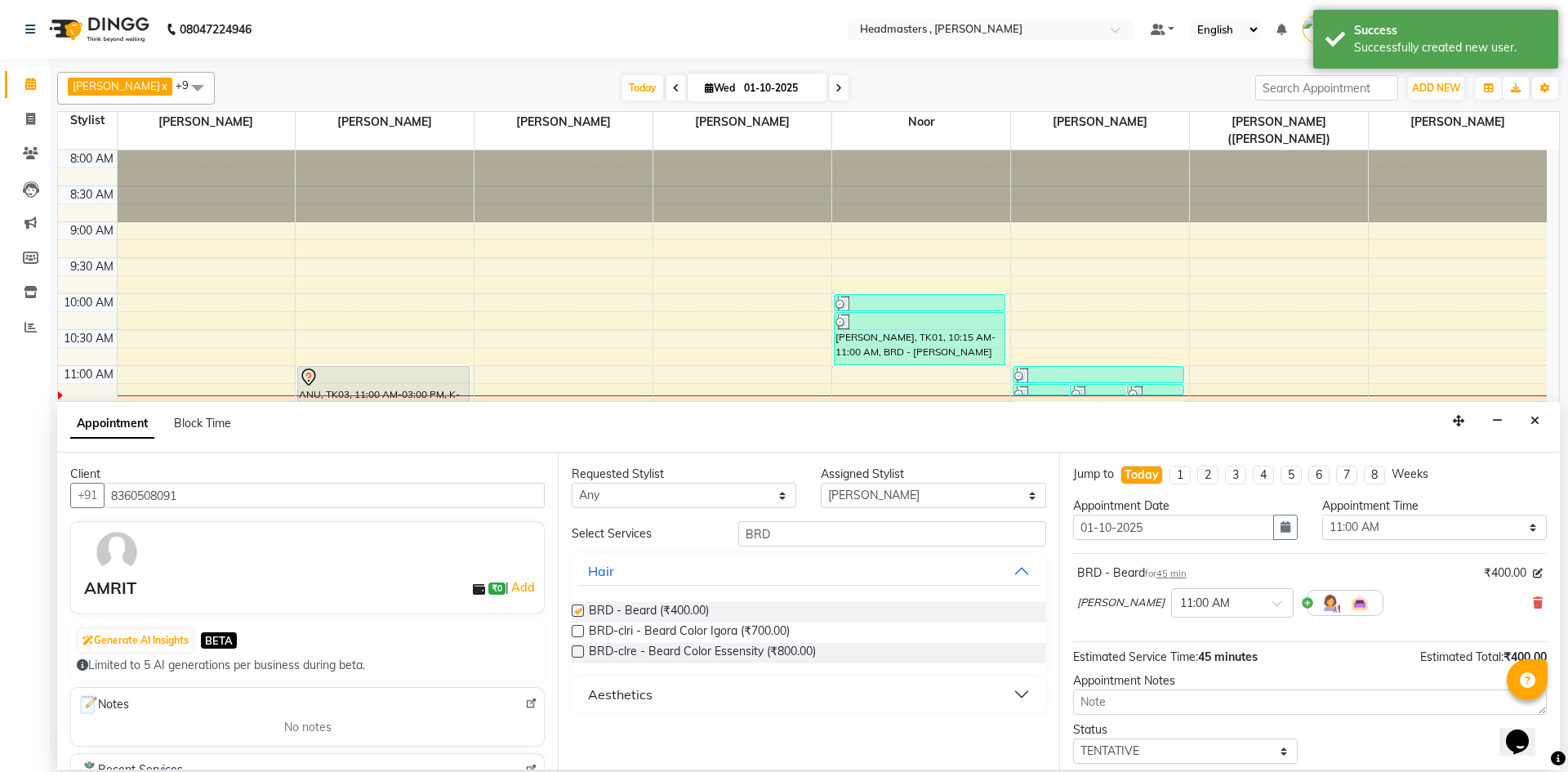
checkbox input "false"
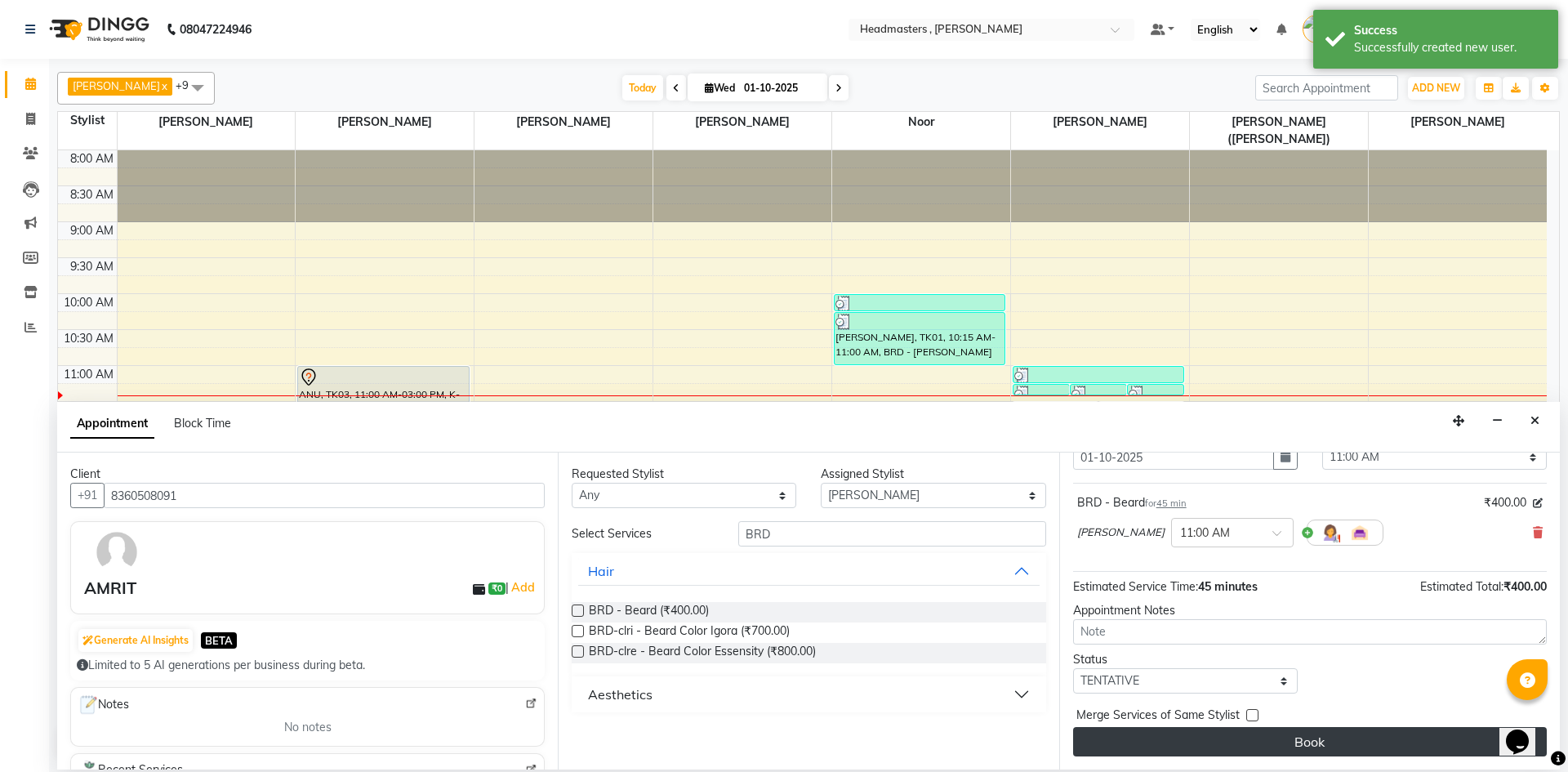
click at [1364, 734] on button "Book" at bounding box center [1310, 741] width 473 height 30
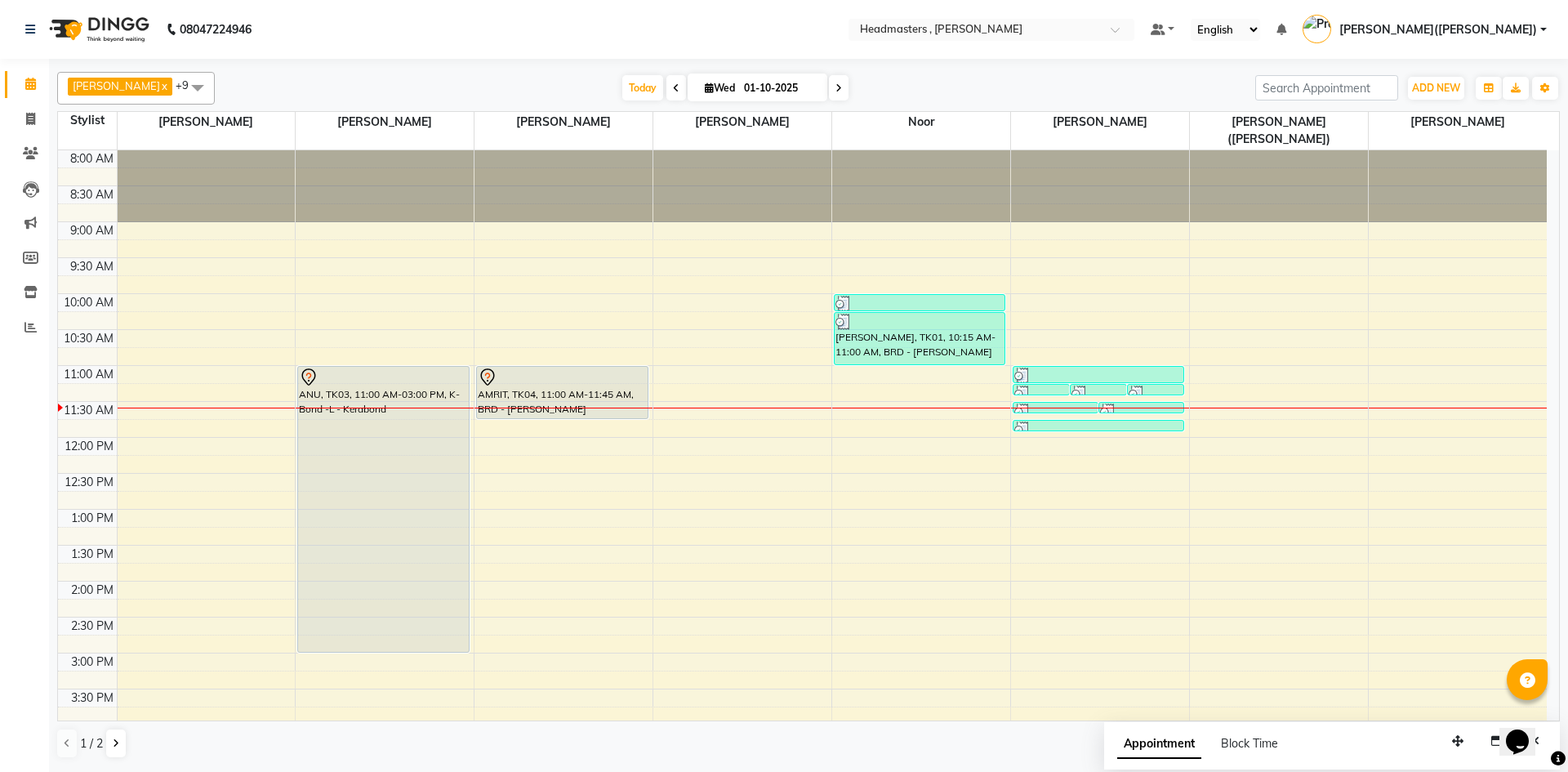
click at [1313, 469] on div "8:00 AM 8:30 AM 9:00 AM 9:30 AM 10:00 AM 10:30 AM 11:00 AM 11:30 AM 12:00 PM 12…" at bounding box center [802, 617] width 1489 height 933
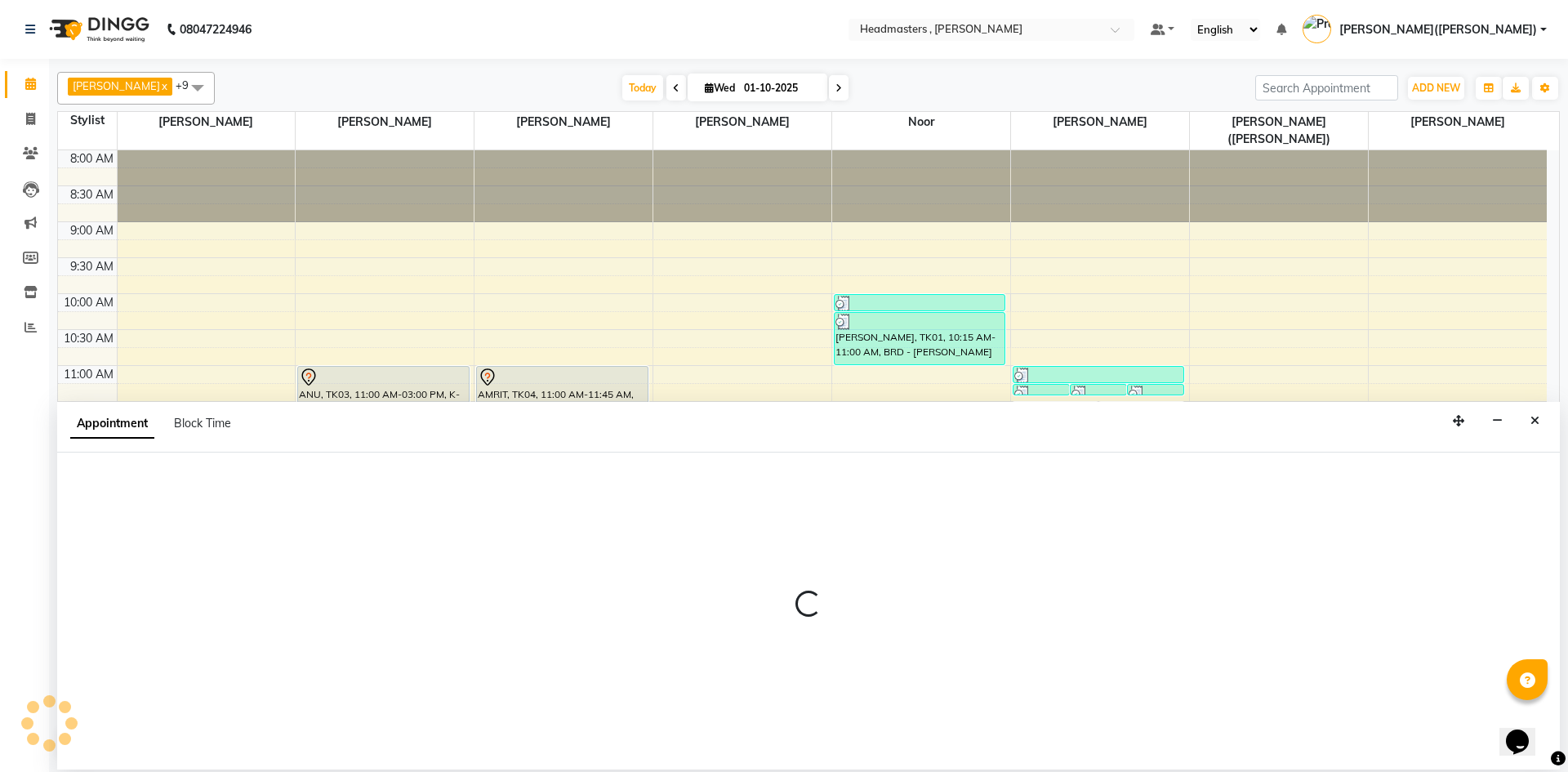
select select "85121"
select select "tentative"
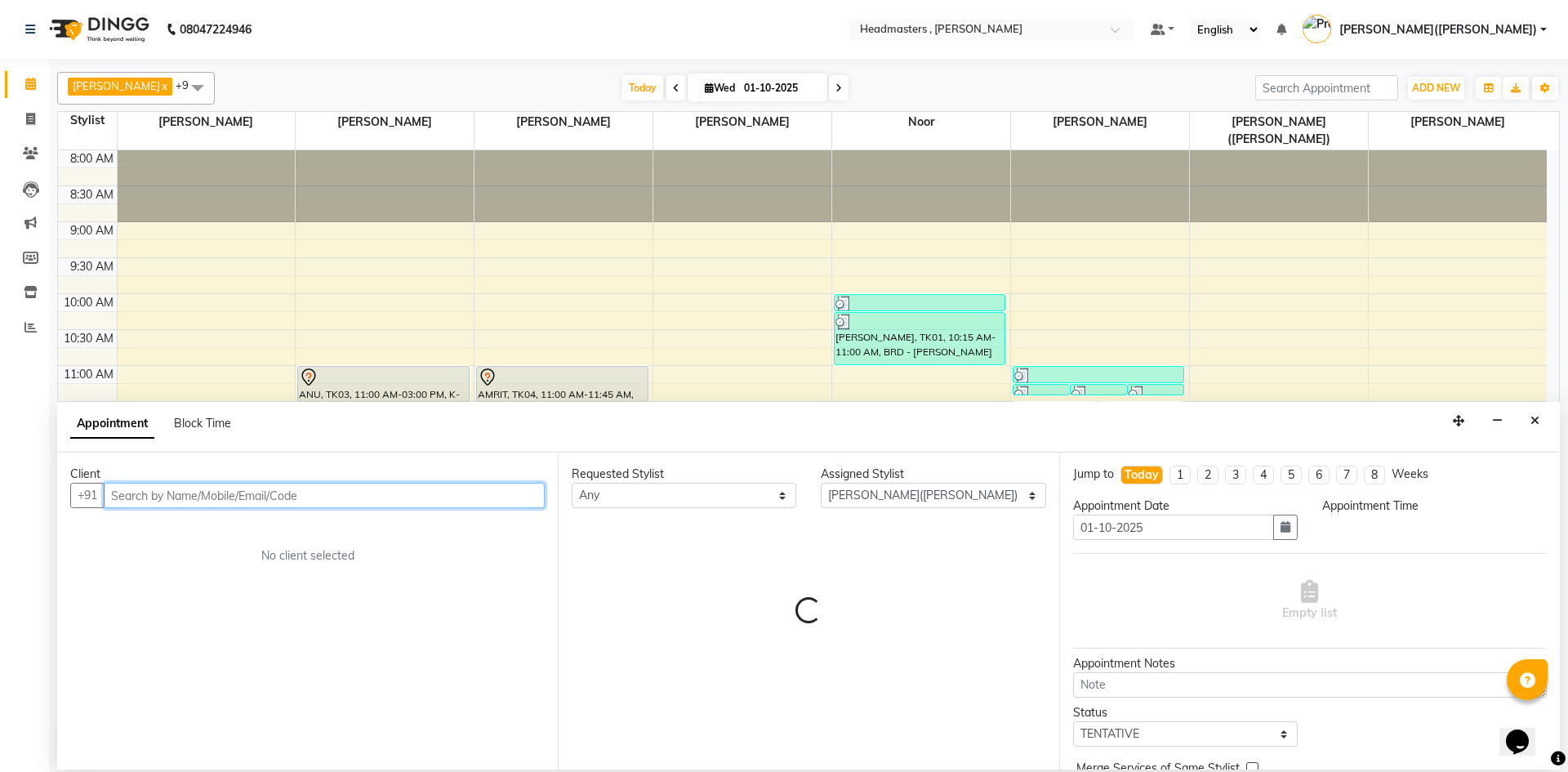
select select "750"
